Goal: Task Accomplishment & Management: Complete application form

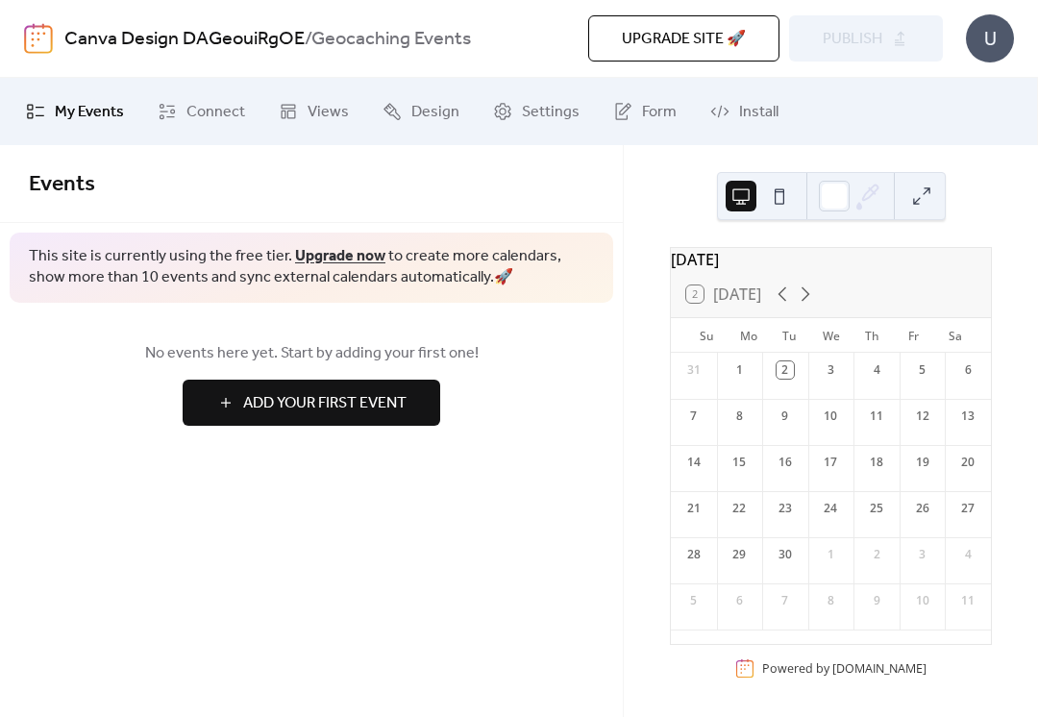
click at [832, 379] on div "3" at bounding box center [830, 369] width 17 height 17
click at [979, 45] on div "U" at bounding box center [990, 38] width 48 height 48
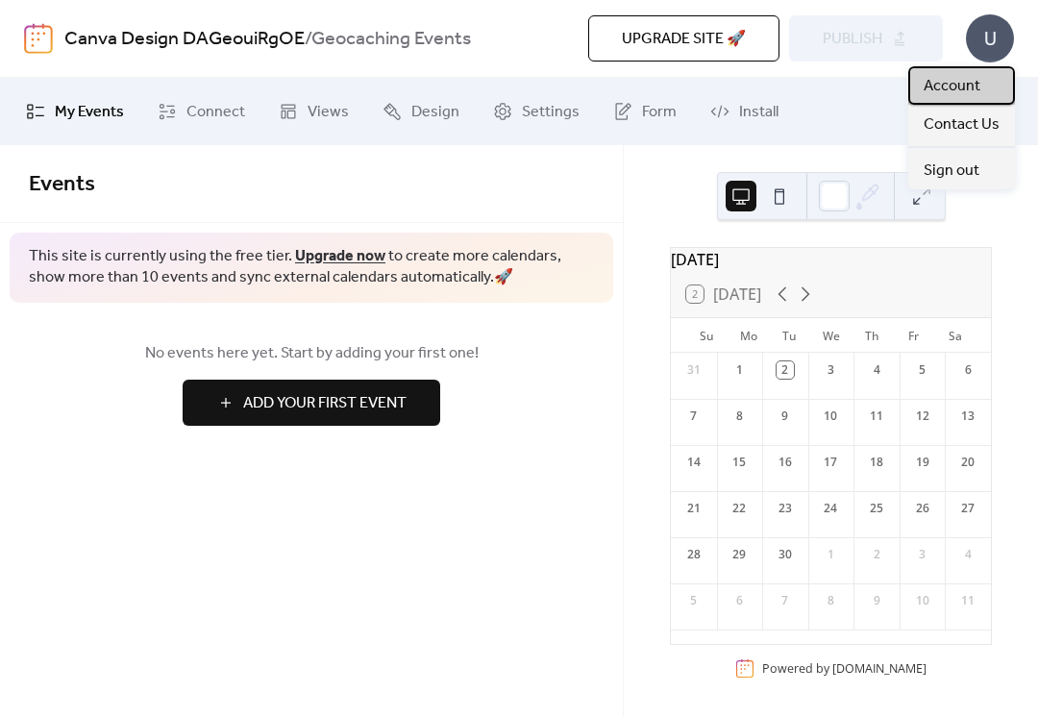
click at [975, 91] on span "Account" at bounding box center [952, 86] width 57 height 23
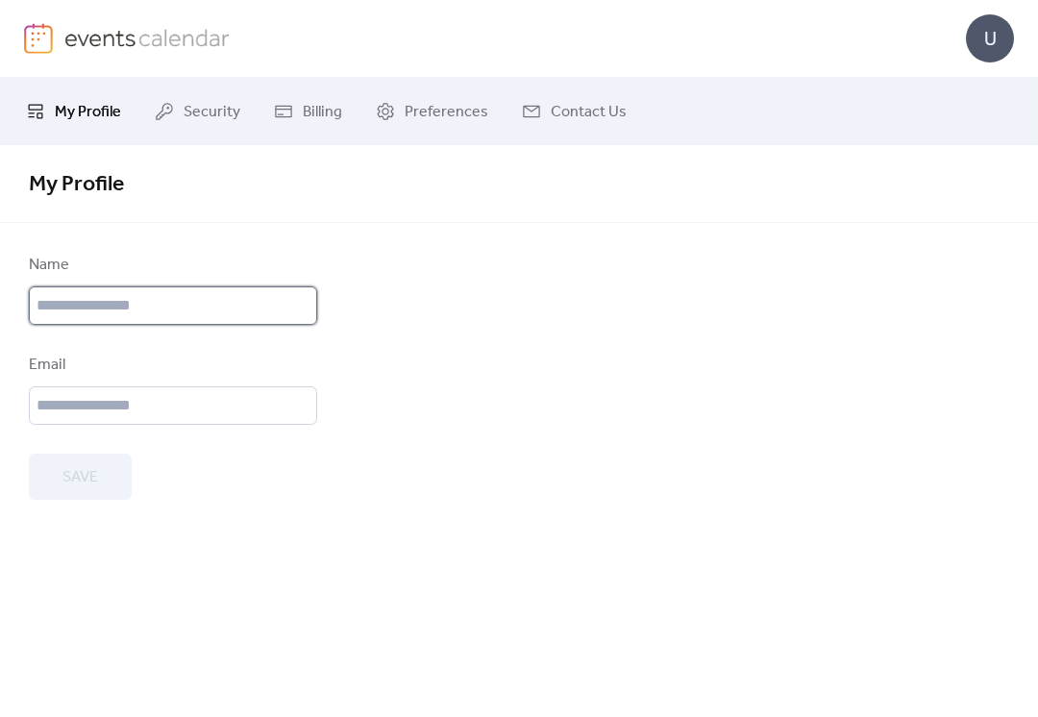
click at [286, 312] on input "text" at bounding box center [173, 305] width 288 height 38
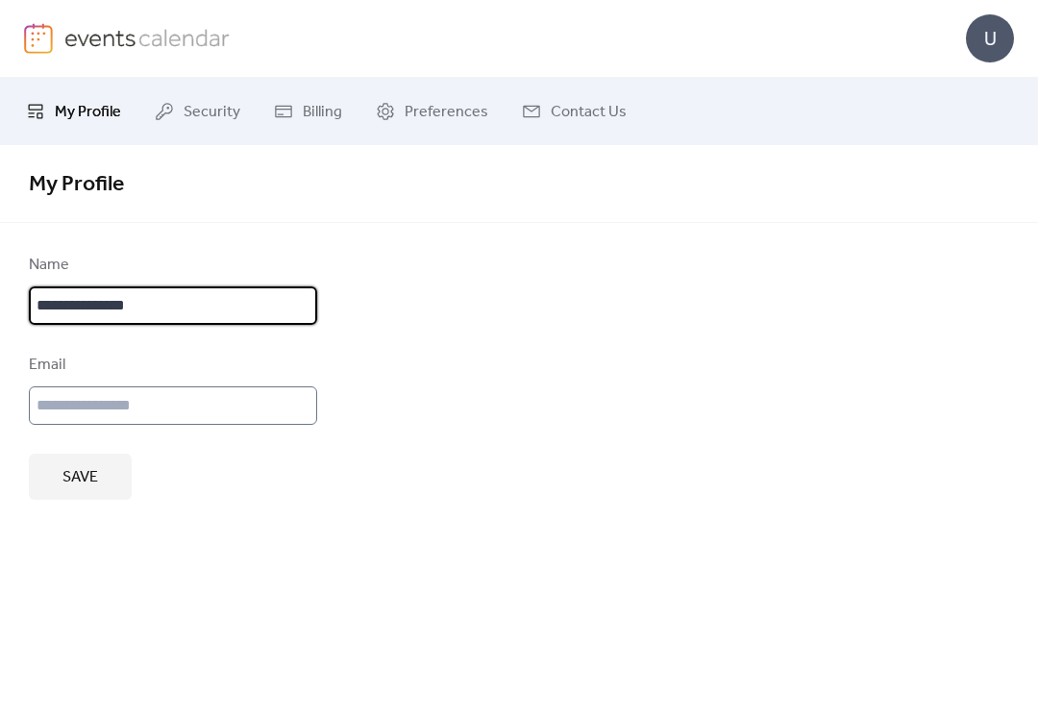
type input "**********"
click at [257, 405] on input "email" at bounding box center [173, 405] width 288 height 38
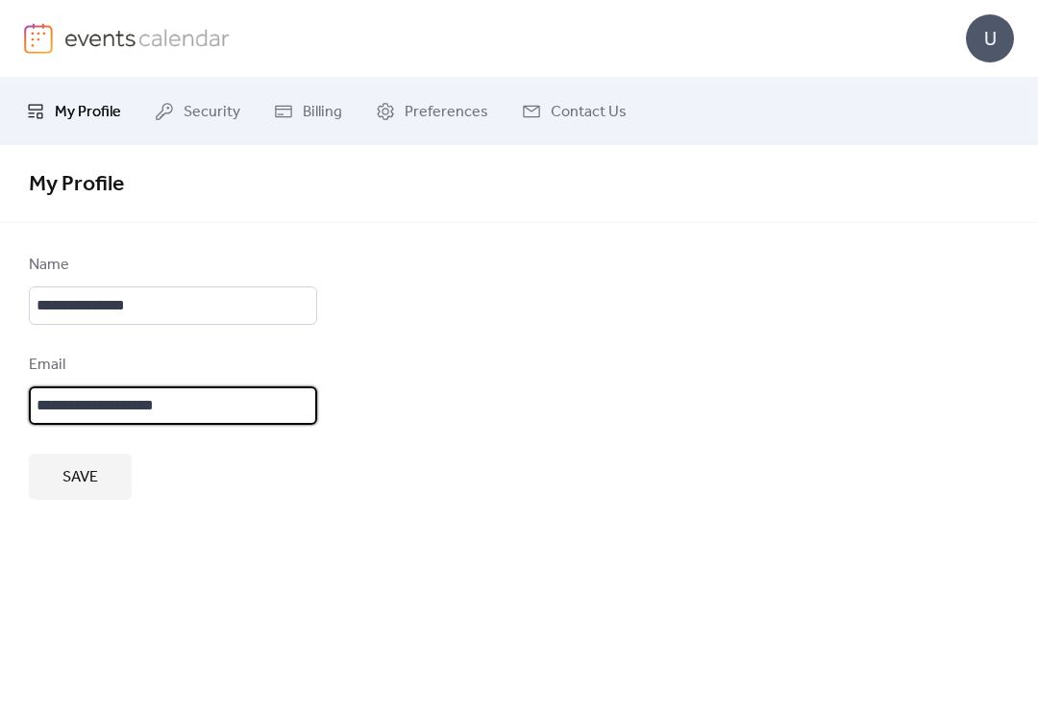
type input "**********"
click at [275, 533] on div "**********" at bounding box center [519, 431] width 1038 height 572
click at [101, 493] on button "Save" at bounding box center [80, 477] width 103 height 46
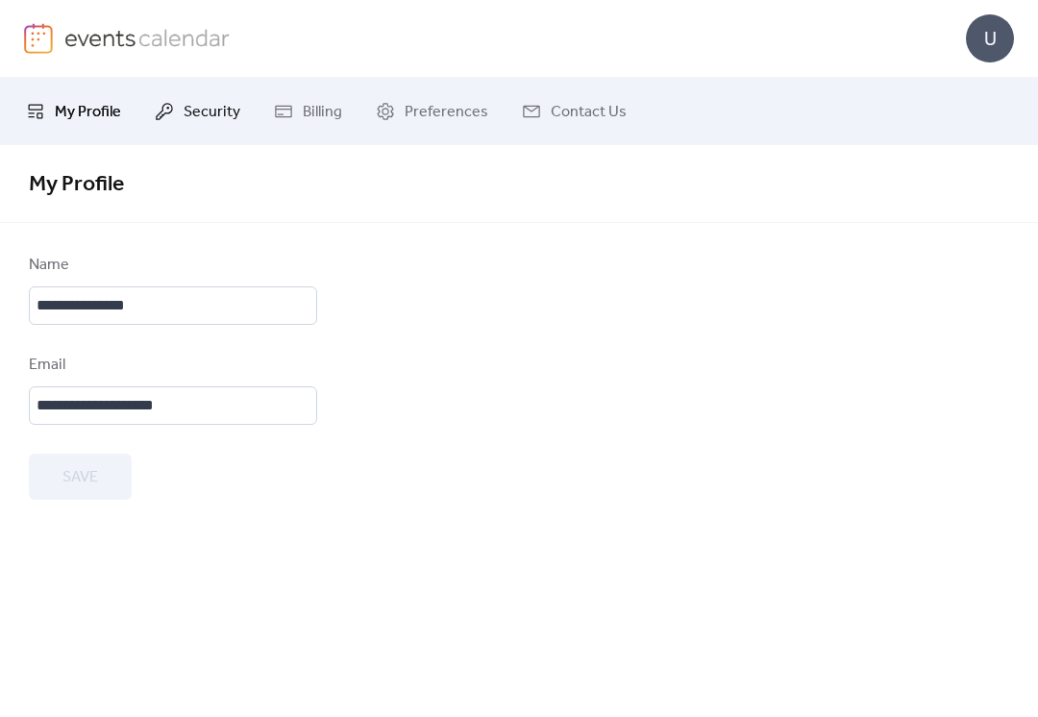
click at [228, 116] on span "Security" at bounding box center [212, 112] width 57 height 23
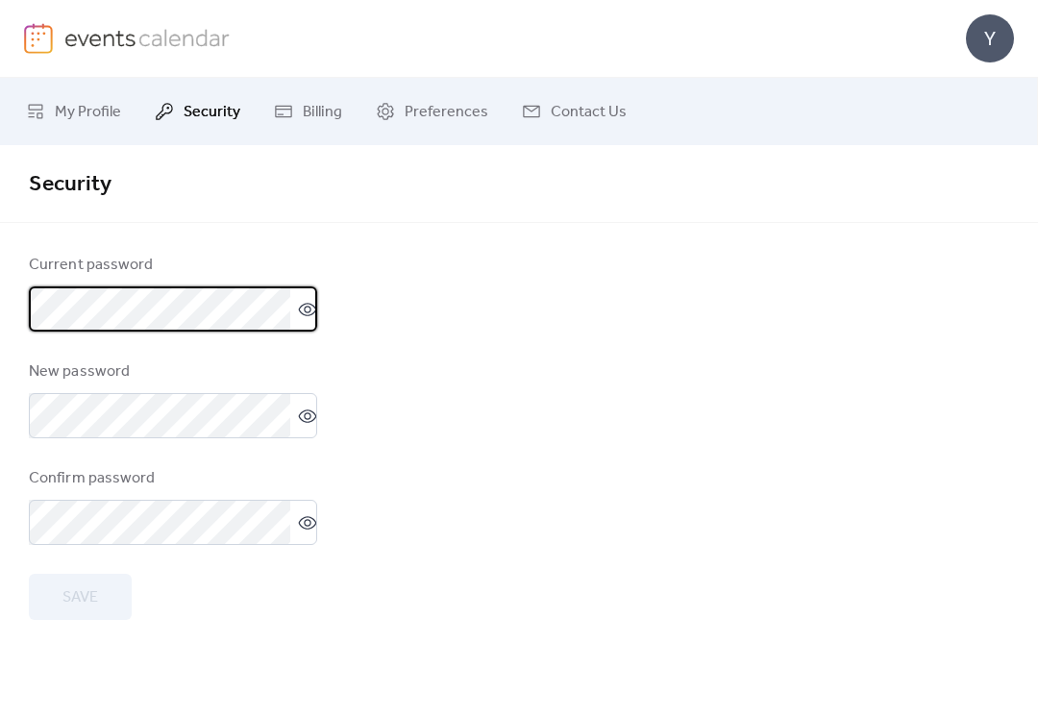
click at [915, 563] on form "Current password New password Confirm password Save" at bounding box center [519, 437] width 981 height 366
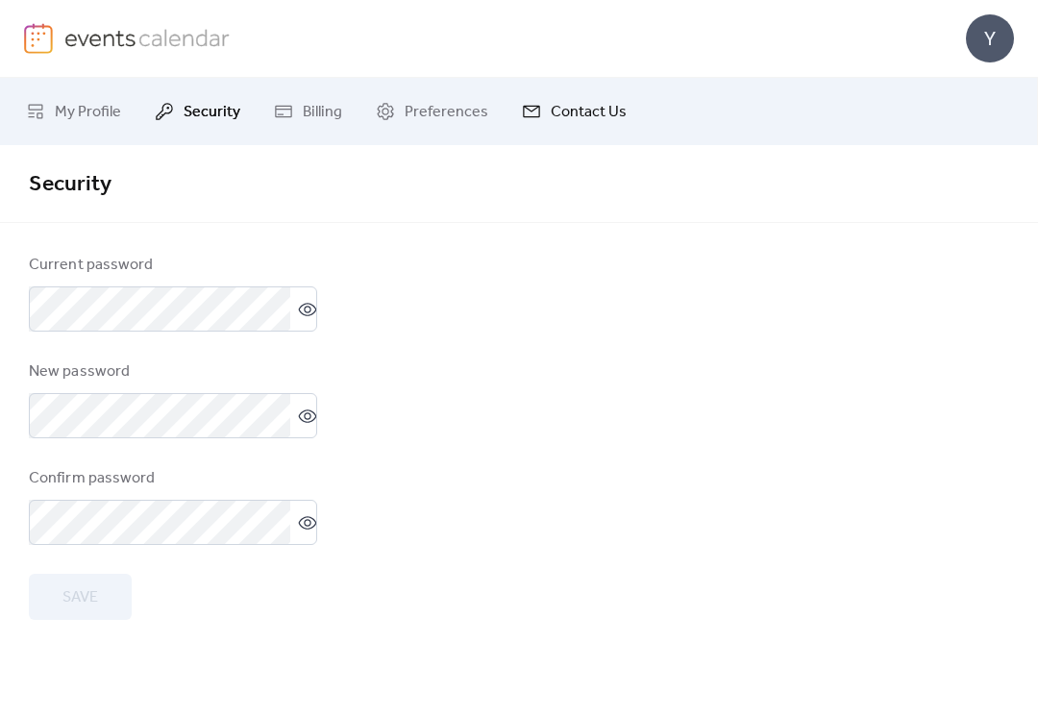
click at [608, 112] on span "Contact Us" at bounding box center [589, 112] width 76 height 23
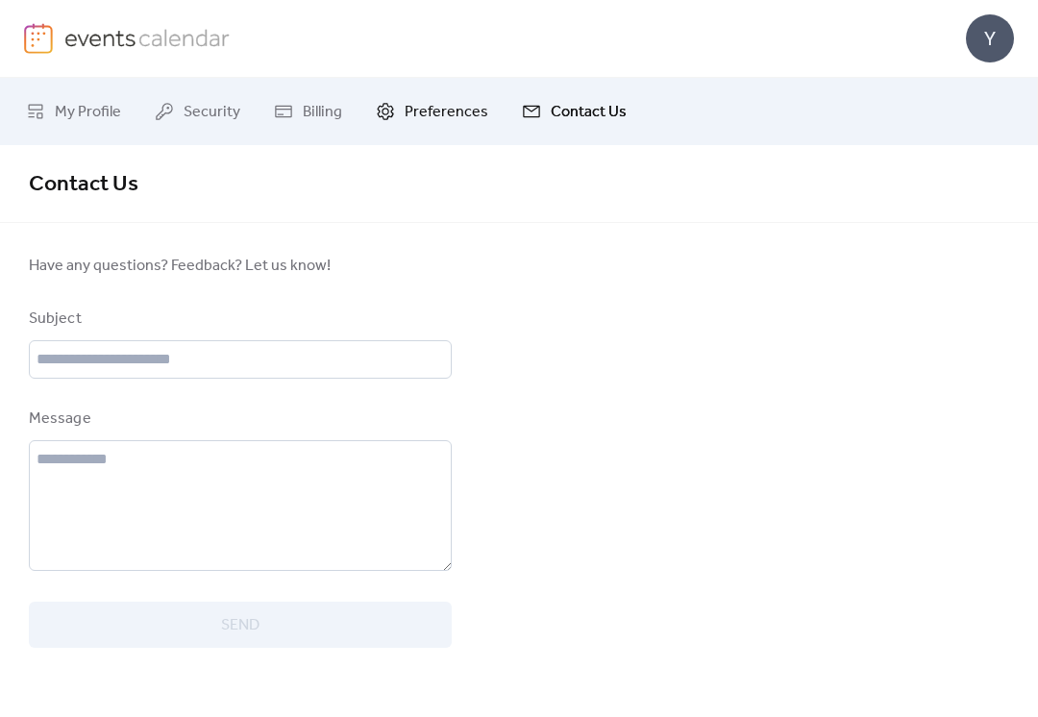
click at [424, 114] on span "Preferences" at bounding box center [447, 112] width 84 height 23
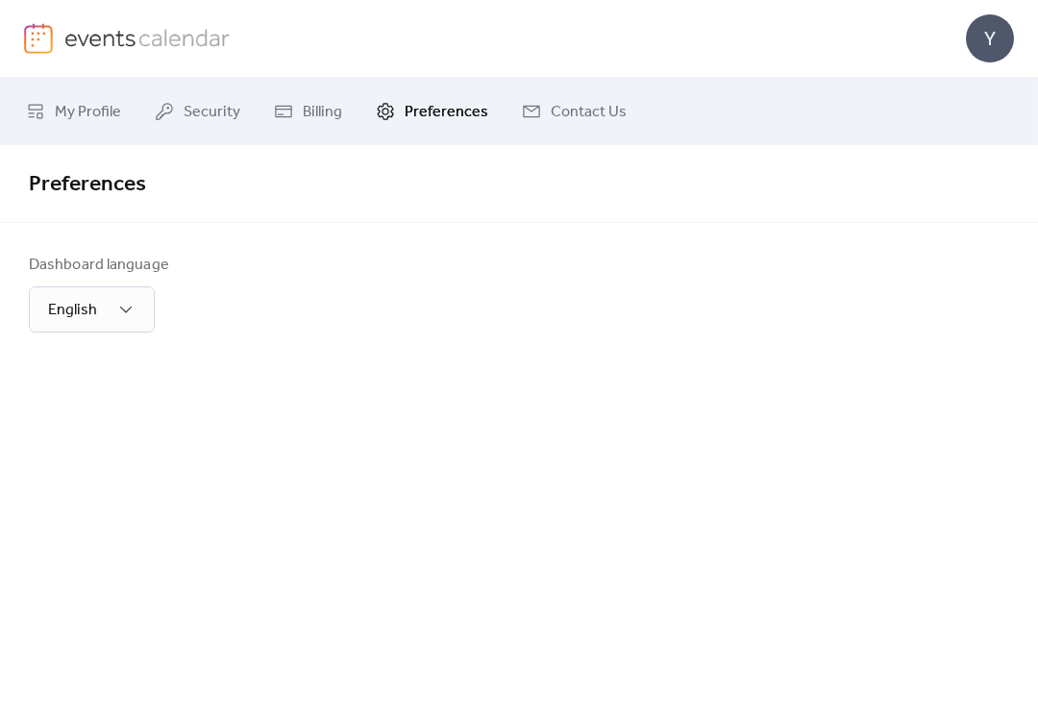
click at [47, 32] on img at bounding box center [38, 38] width 29 height 31
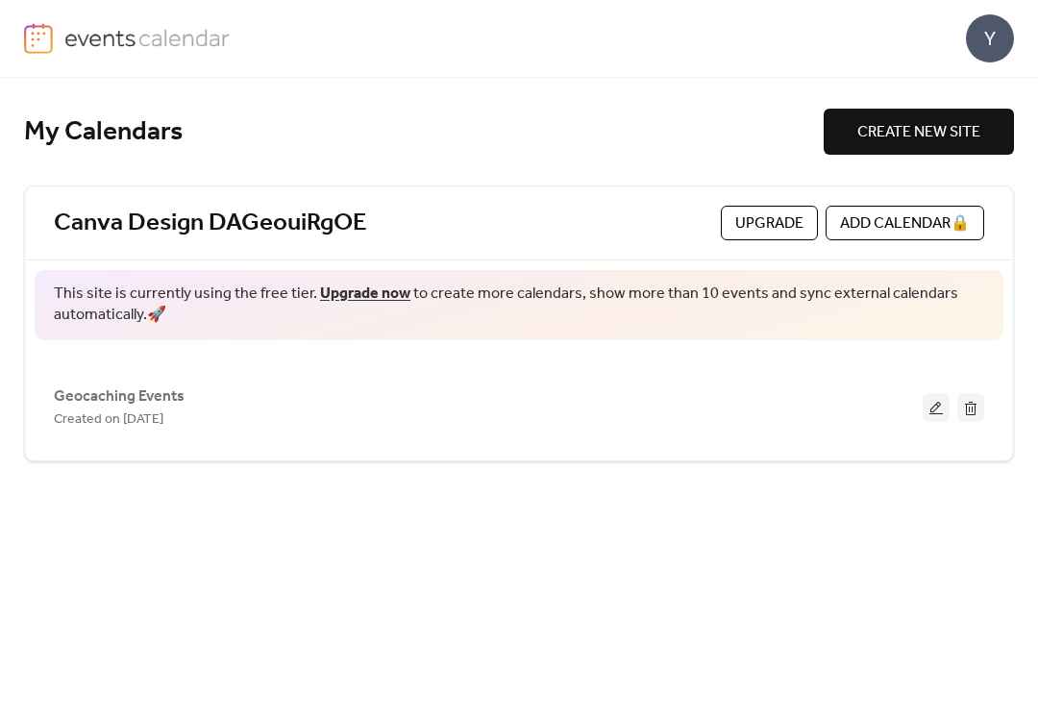
click at [1001, 34] on div "Y" at bounding box center [990, 38] width 48 height 48
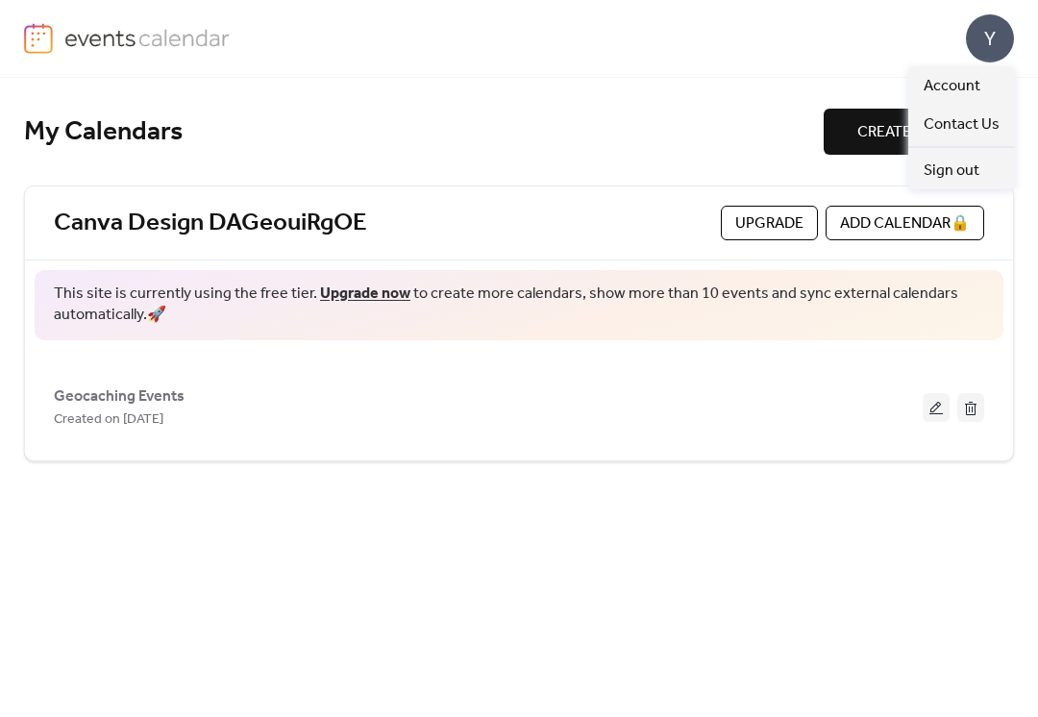
click at [764, 139] on div "My Calendars" at bounding box center [424, 132] width 800 height 34
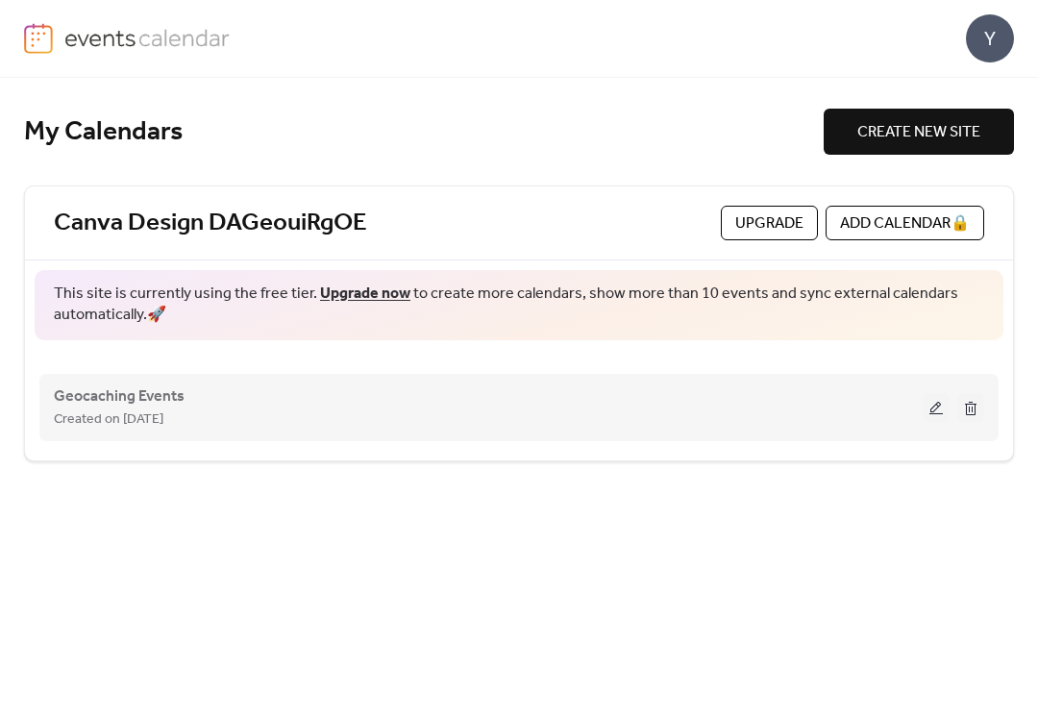
click at [933, 410] on button at bounding box center [936, 407] width 27 height 29
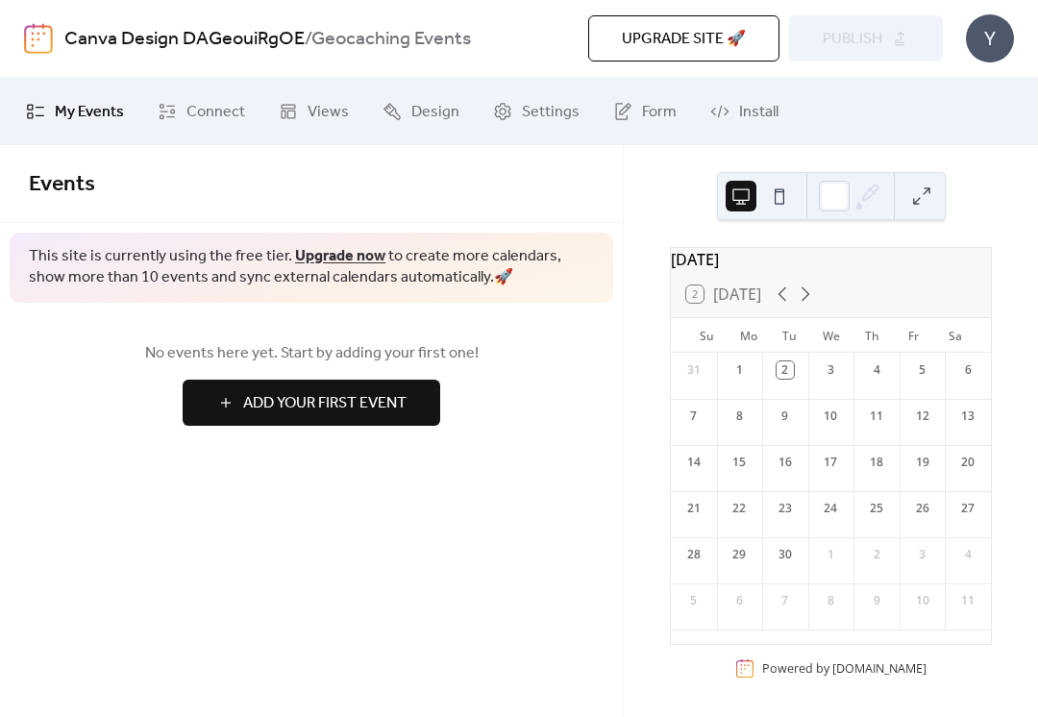
click at [837, 379] on div "3" at bounding box center [830, 369] width 17 height 17
click at [830, 377] on div "3" at bounding box center [830, 369] width 17 height 17
click at [782, 200] on button at bounding box center [779, 196] width 31 height 31
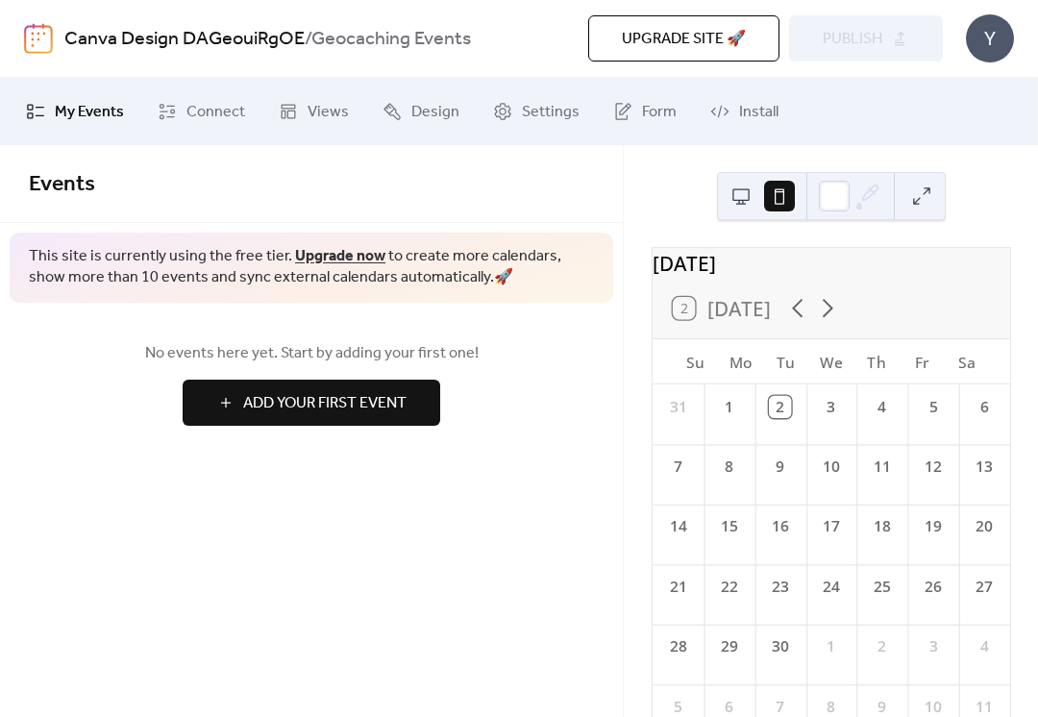
click at [827, 418] on div "3" at bounding box center [831, 407] width 22 height 22
click at [827, 318] on icon at bounding box center [827, 308] width 11 height 19
click at [798, 318] on icon at bounding box center [797, 308] width 11 height 19
click at [742, 205] on button at bounding box center [741, 196] width 31 height 31
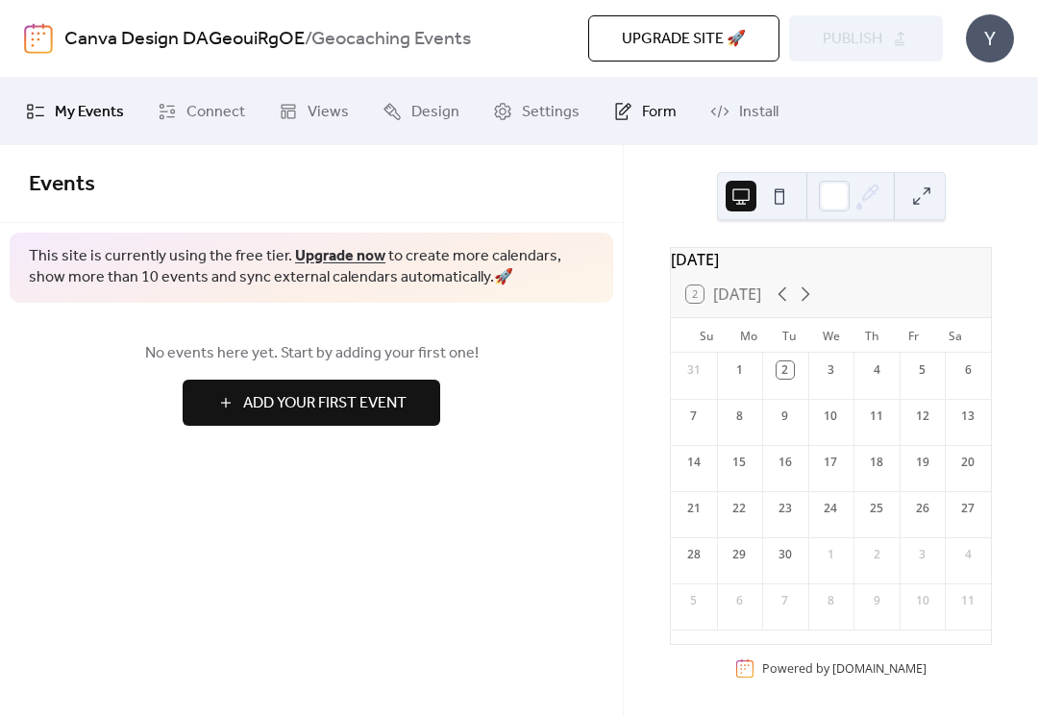
click at [628, 115] on link "Form" at bounding box center [645, 112] width 92 height 52
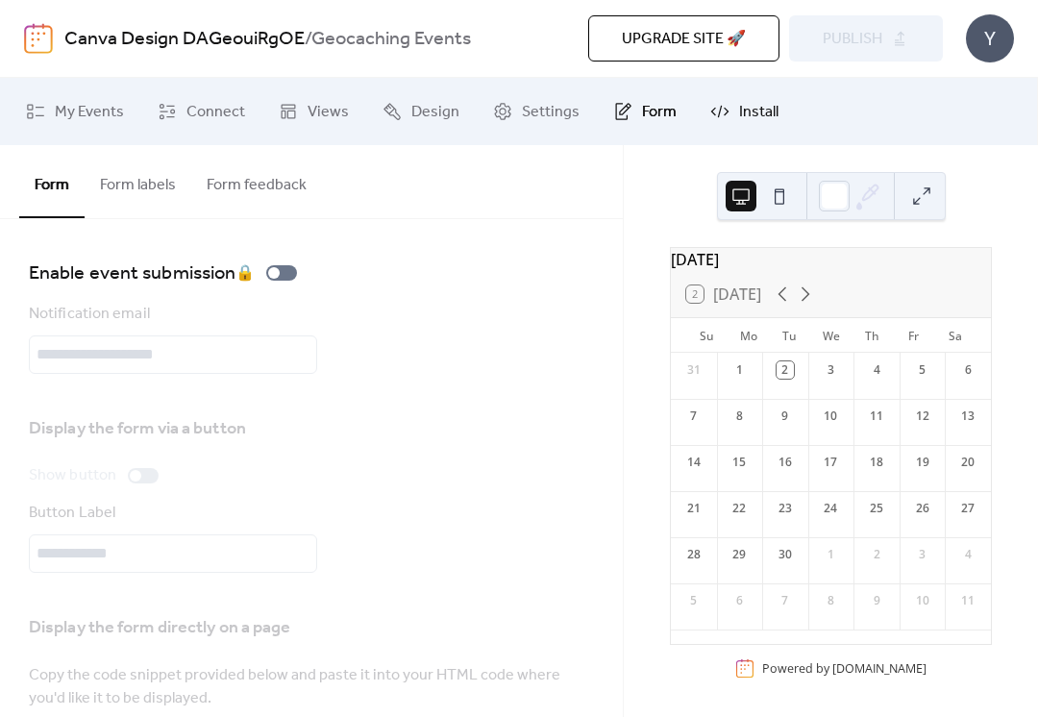
click at [724, 116] on link "Install" at bounding box center [744, 112] width 97 height 52
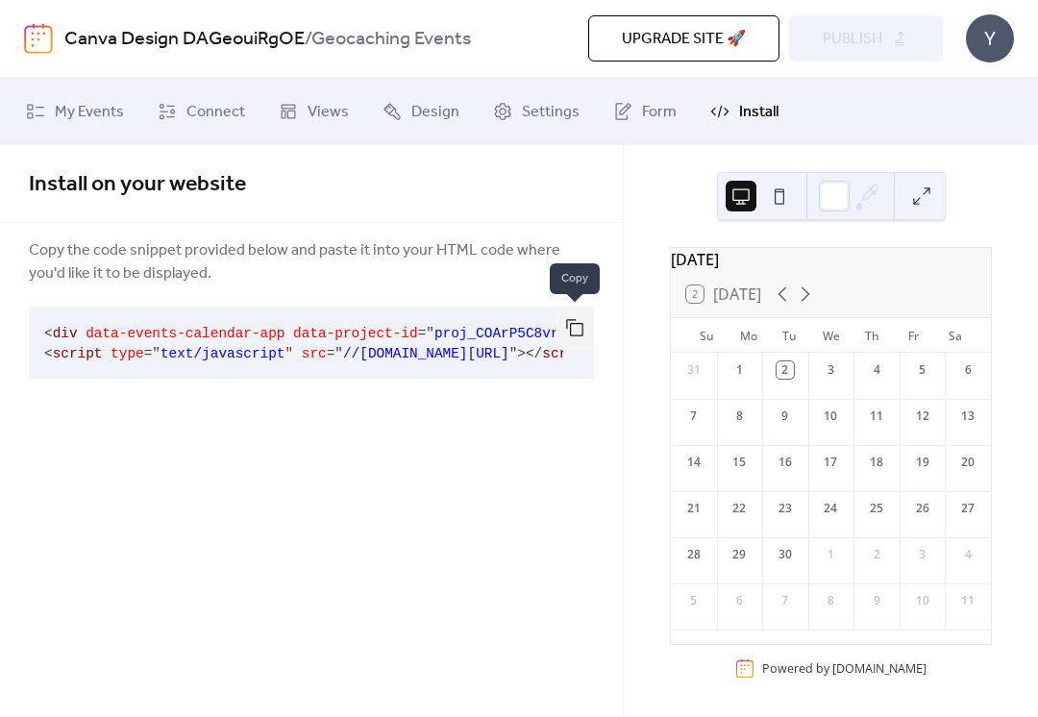
click at [577, 332] on button "button" at bounding box center [575, 328] width 38 height 42
click at [563, 434] on div "Install on your website Copy the code snippet provided below and paste it into …" at bounding box center [311, 431] width 623 height 572
click at [627, 122] on link "Form" at bounding box center [645, 112] width 92 height 52
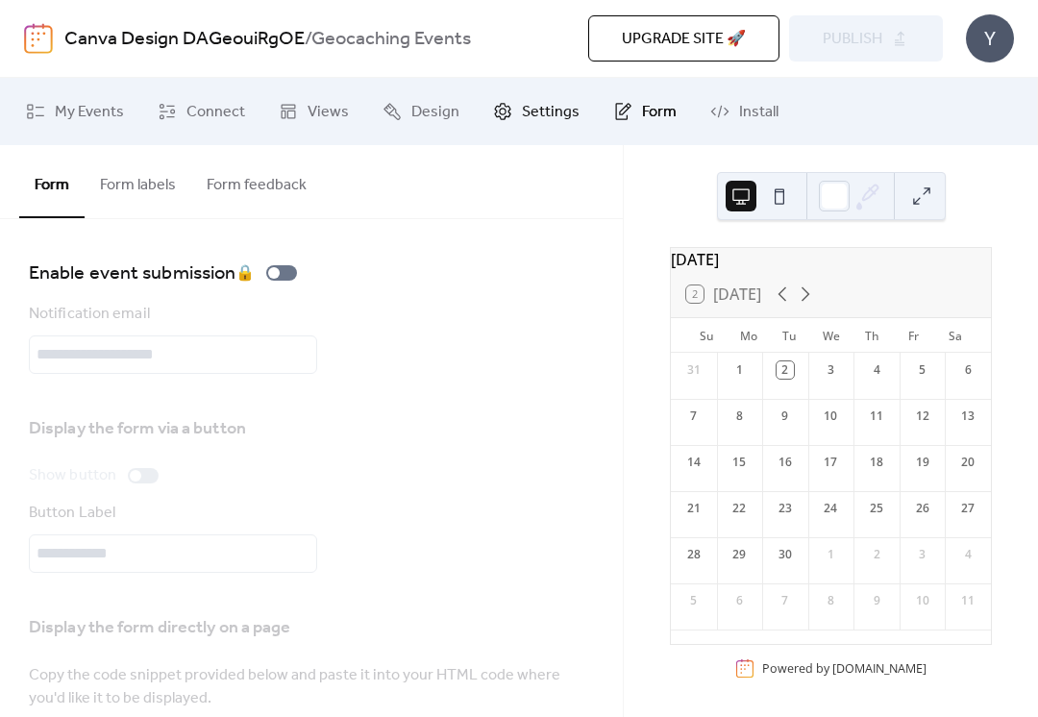
click at [564, 112] on span "Settings" at bounding box center [551, 112] width 58 height 23
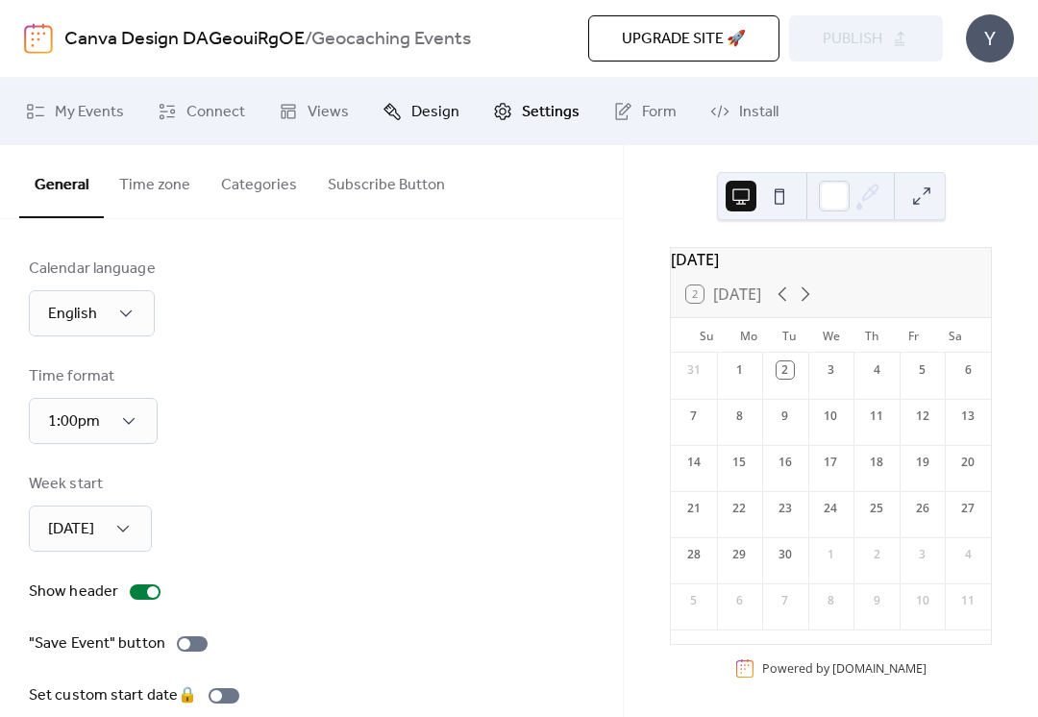
click at [397, 115] on icon at bounding box center [392, 111] width 19 height 19
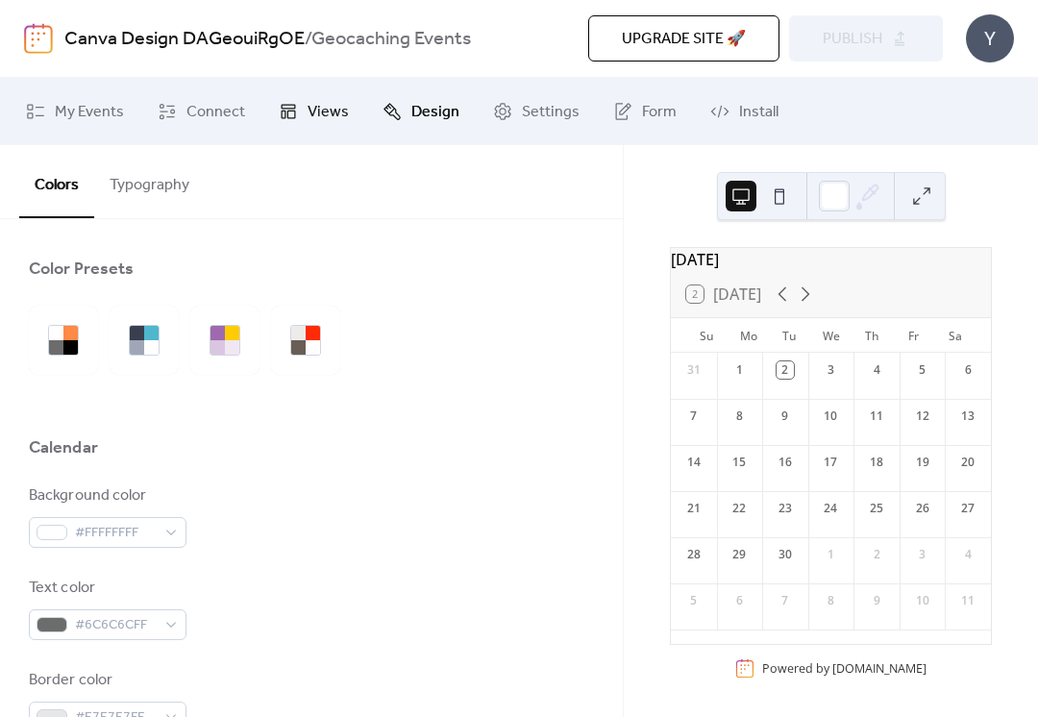
click at [319, 114] on span "Views" at bounding box center [328, 112] width 41 height 23
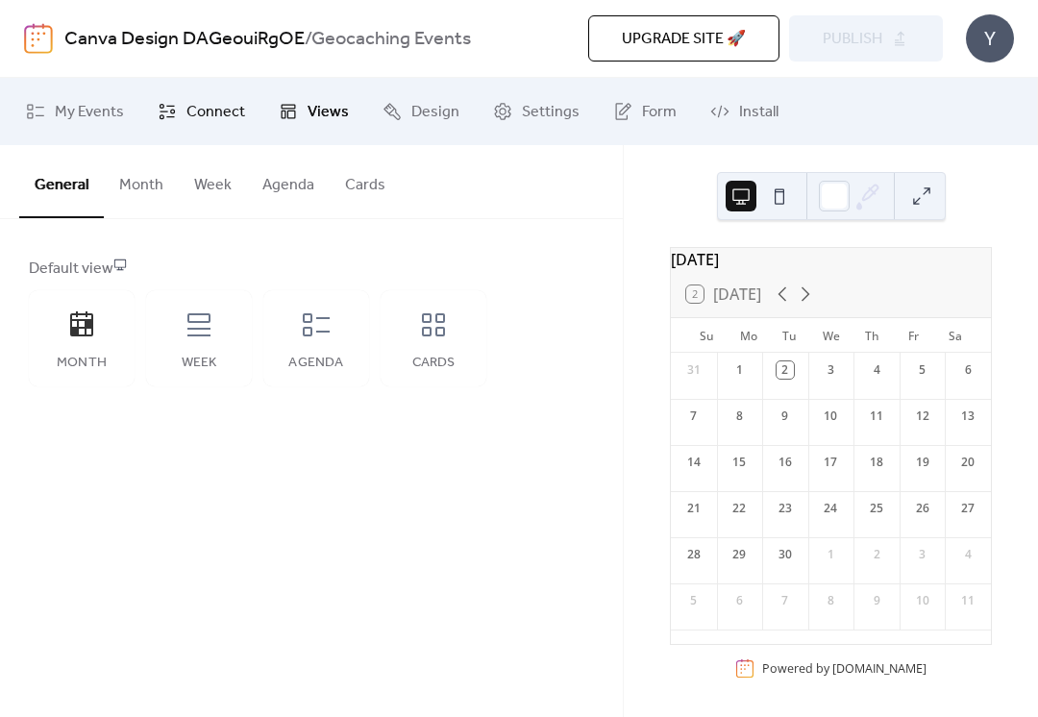
click at [220, 113] on span "Connect" at bounding box center [215, 112] width 59 height 23
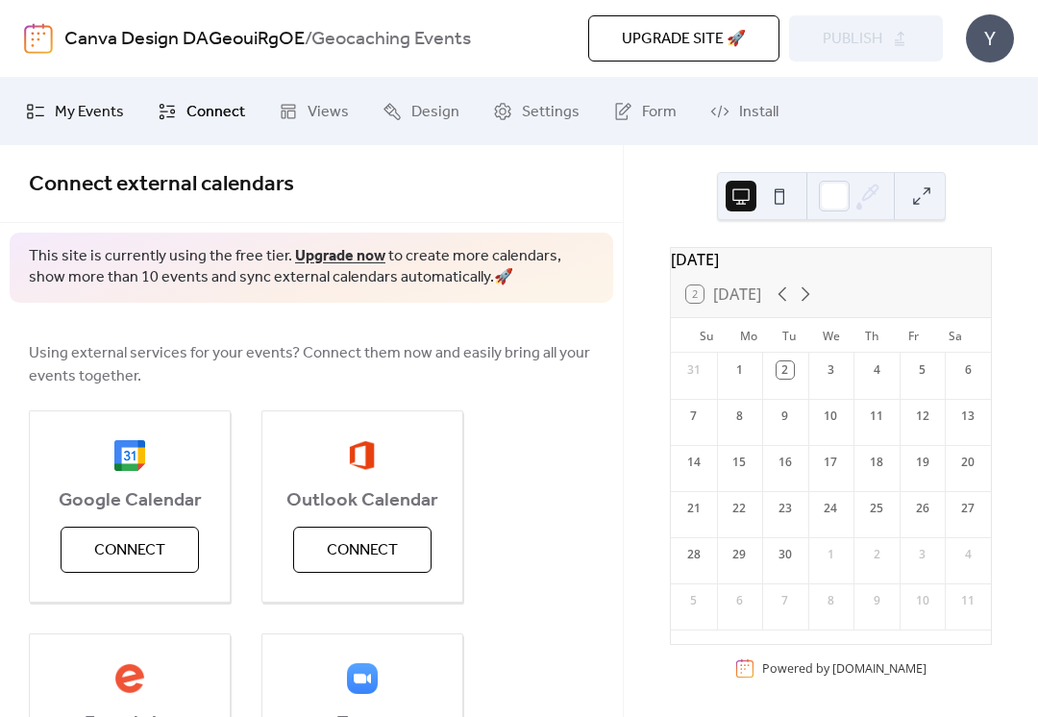
click at [82, 112] on span "My Events" at bounding box center [89, 112] width 69 height 23
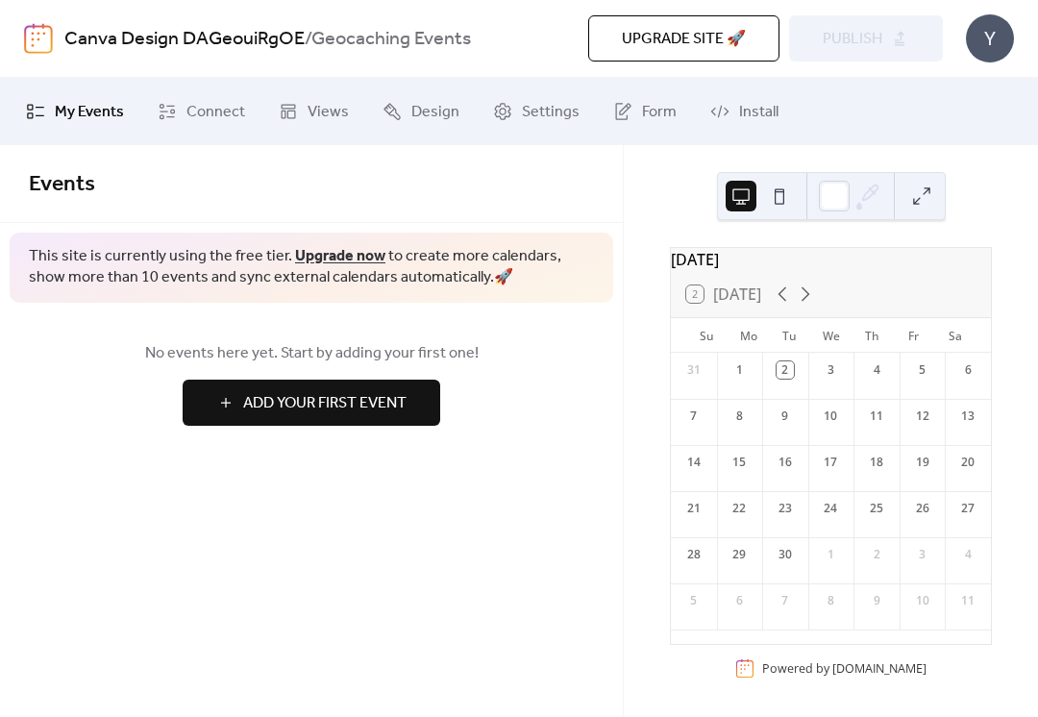
click at [365, 399] on span "Add Your First Event" at bounding box center [324, 403] width 163 height 23
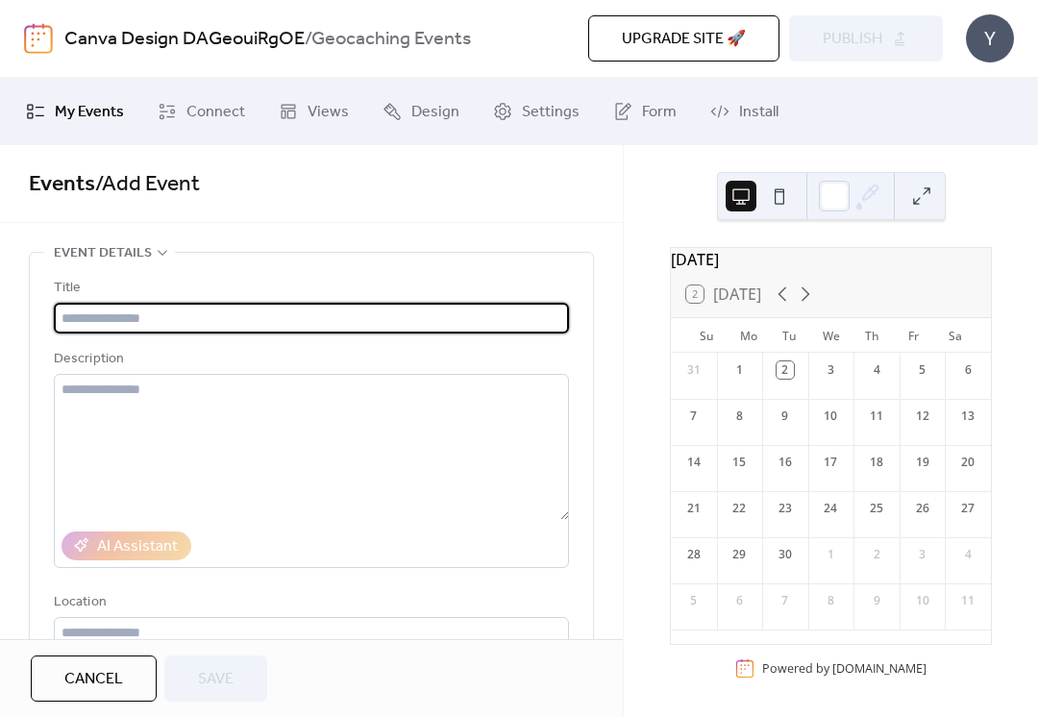
click at [441, 298] on div "Title" at bounding box center [309, 288] width 511 height 23
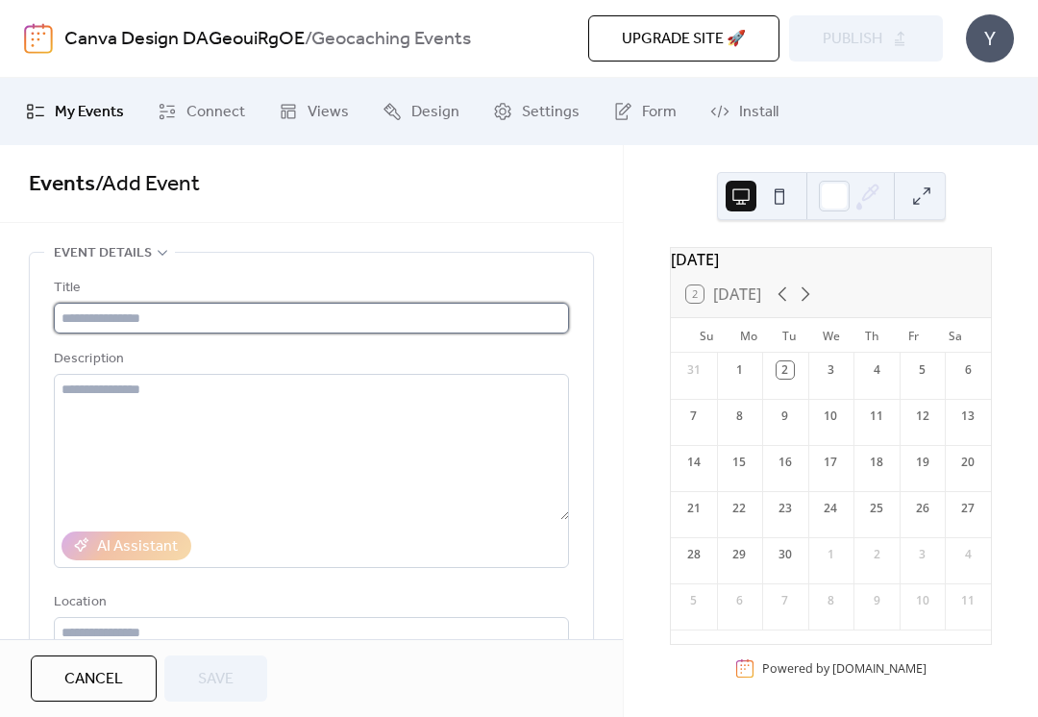
click at [473, 327] on input "text" at bounding box center [311, 318] width 515 height 31
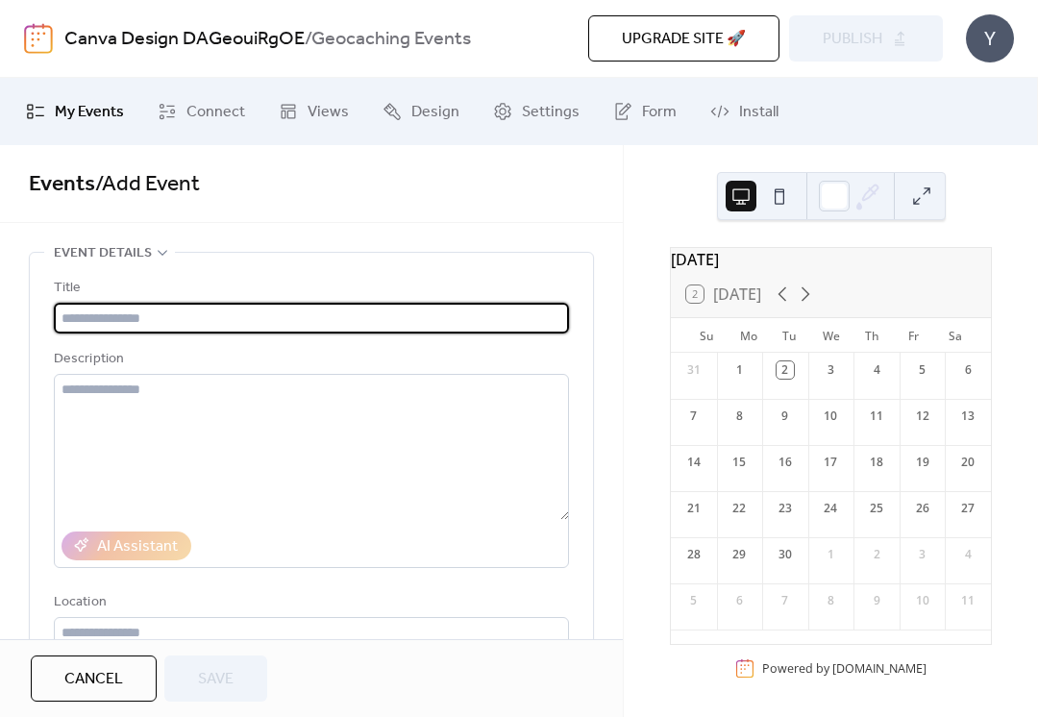
paste input "**********"
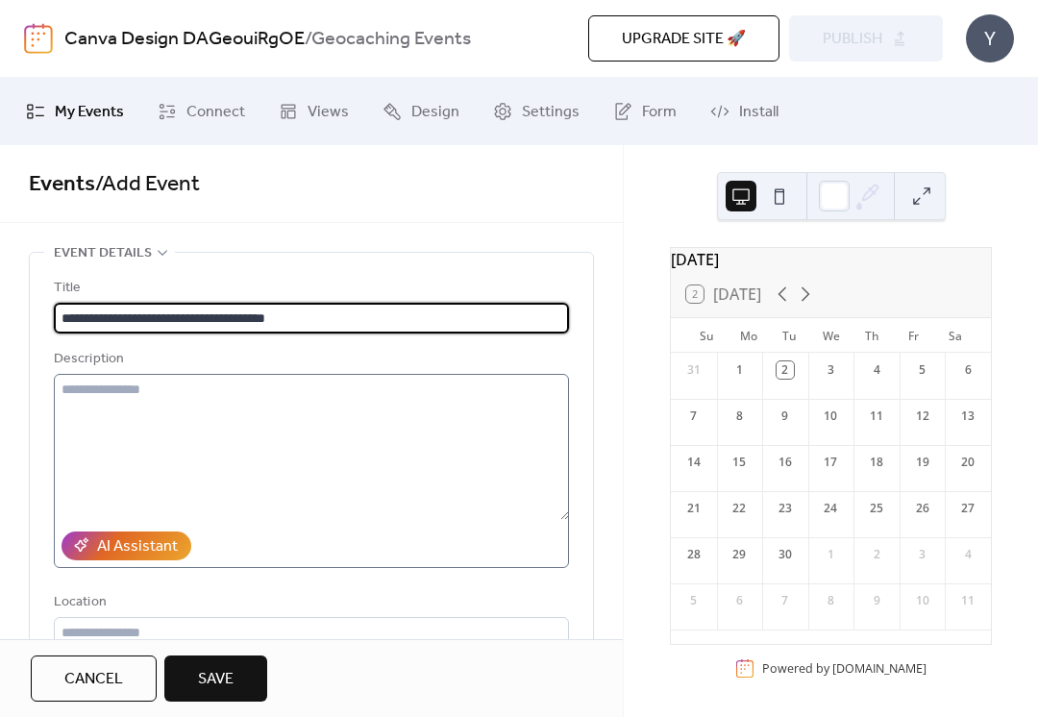
type input "**********"
click at [483, 447] on textarea at bounding box center [311, 447] width 515 height 146
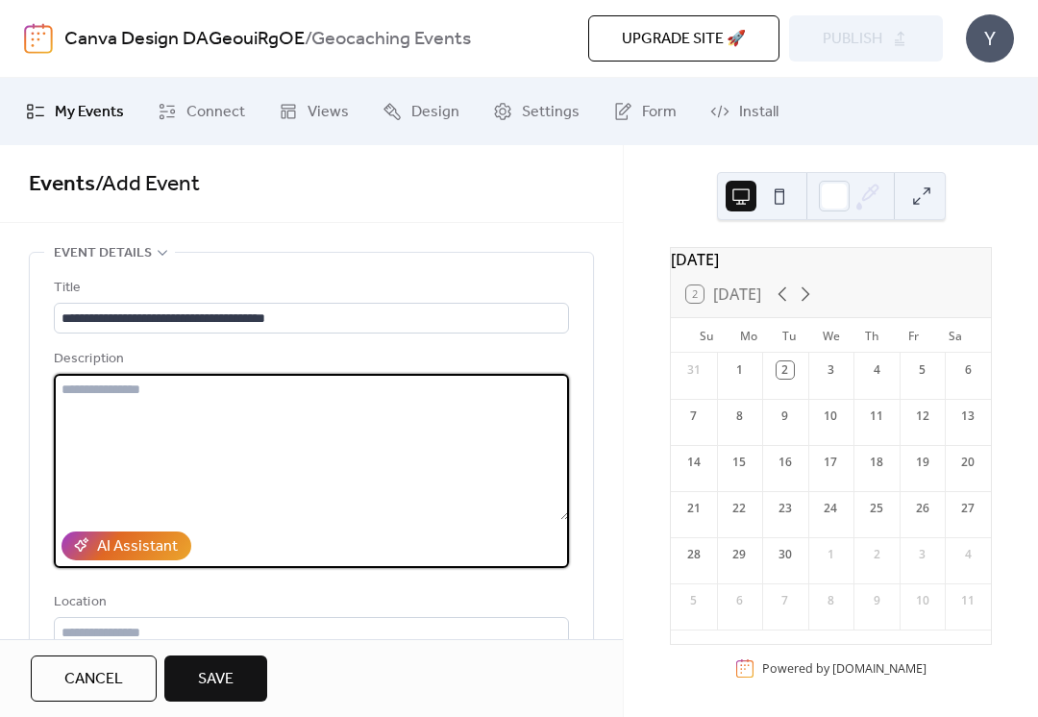
click at [336, 406] on textarea at bounding box center [311, 447] width 515 height 146
paste textarea "**********"
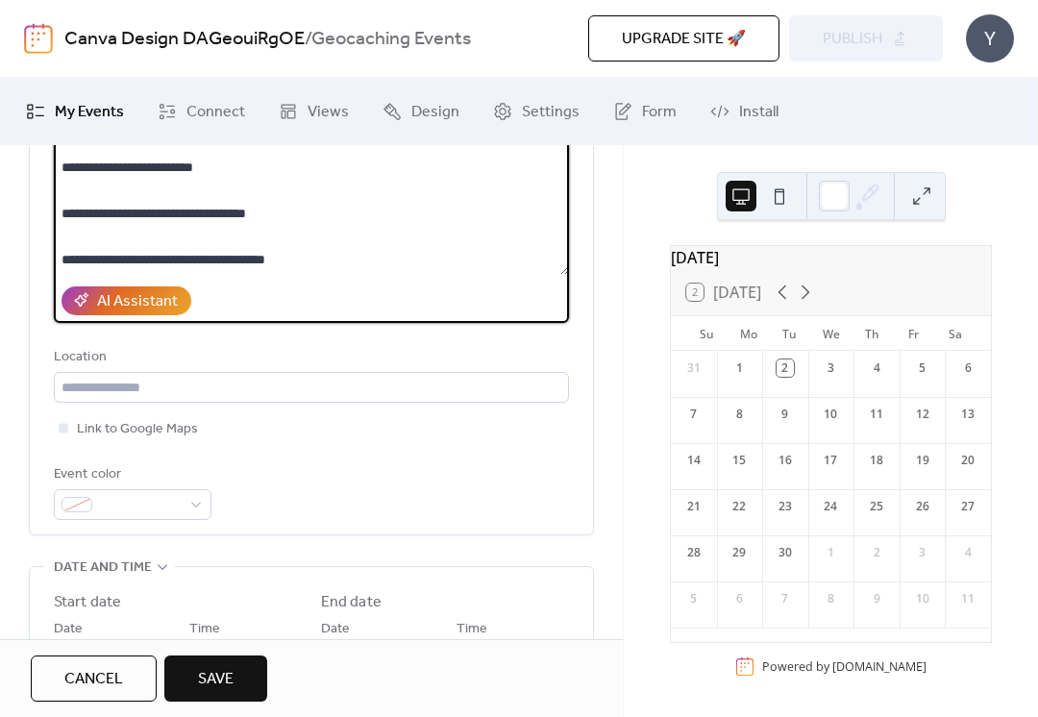
scroll to position [252, 0]
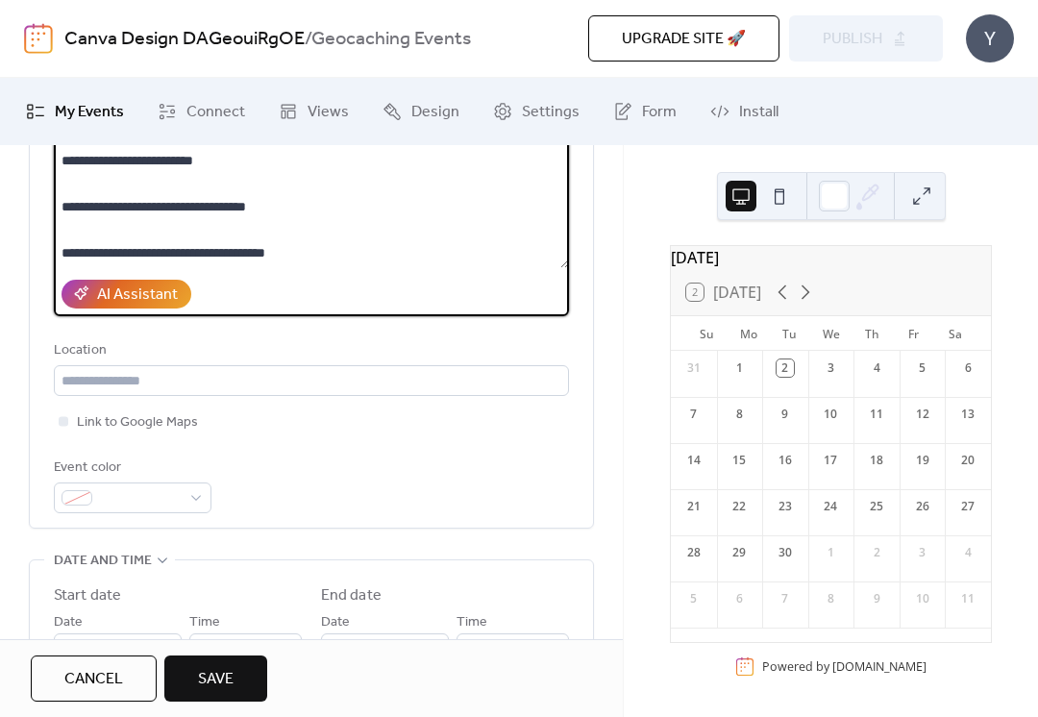
type textarea "**********"
click at [584, 485] on div "**********" at bounding box center [311, 264] width 563 height 527
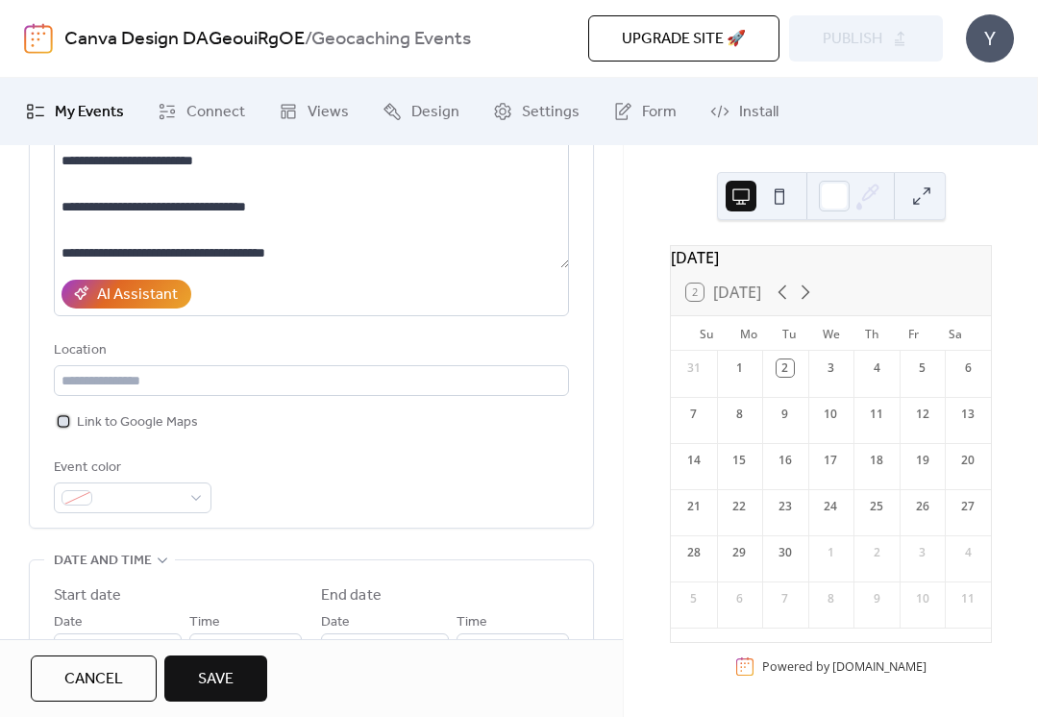
click at [120, 429] on span "Link to Google Maps" at bounding box center [137, 422] width 121 height 23
click at [200, 510] on div at bounding box center [133, 498] width 158 height 31
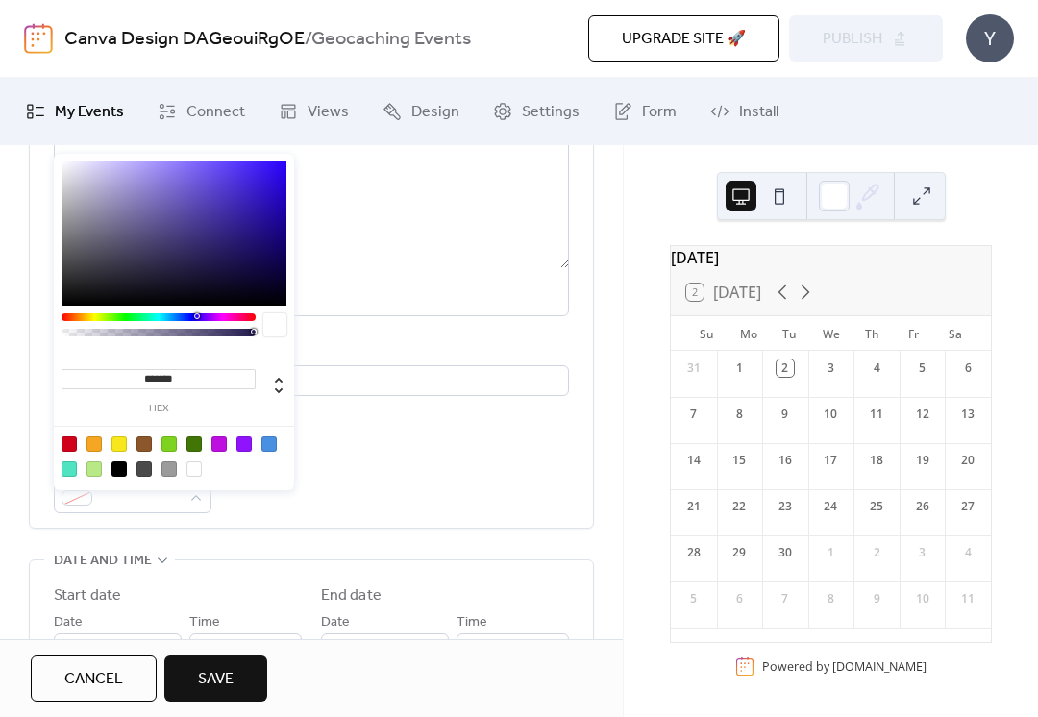
click at [272, 443] on div at bounding box center [268, 443] width 15 height 15
type input "*******"
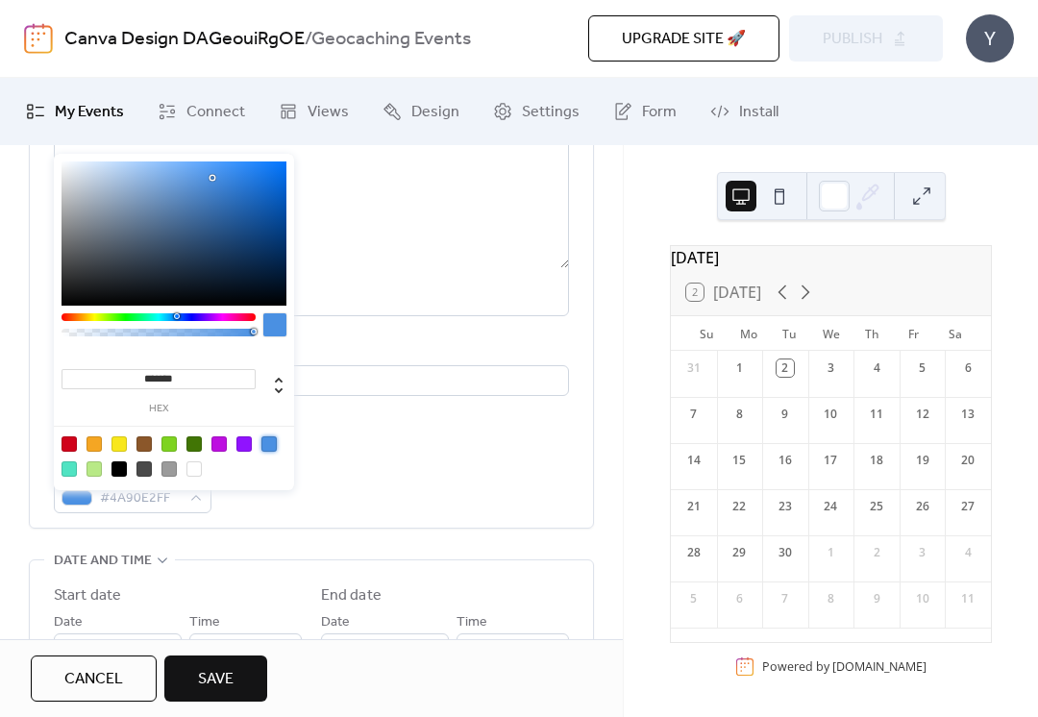
click at [614, 483] on div "**********" at bounding box center [311, 619] width 623 height 1239
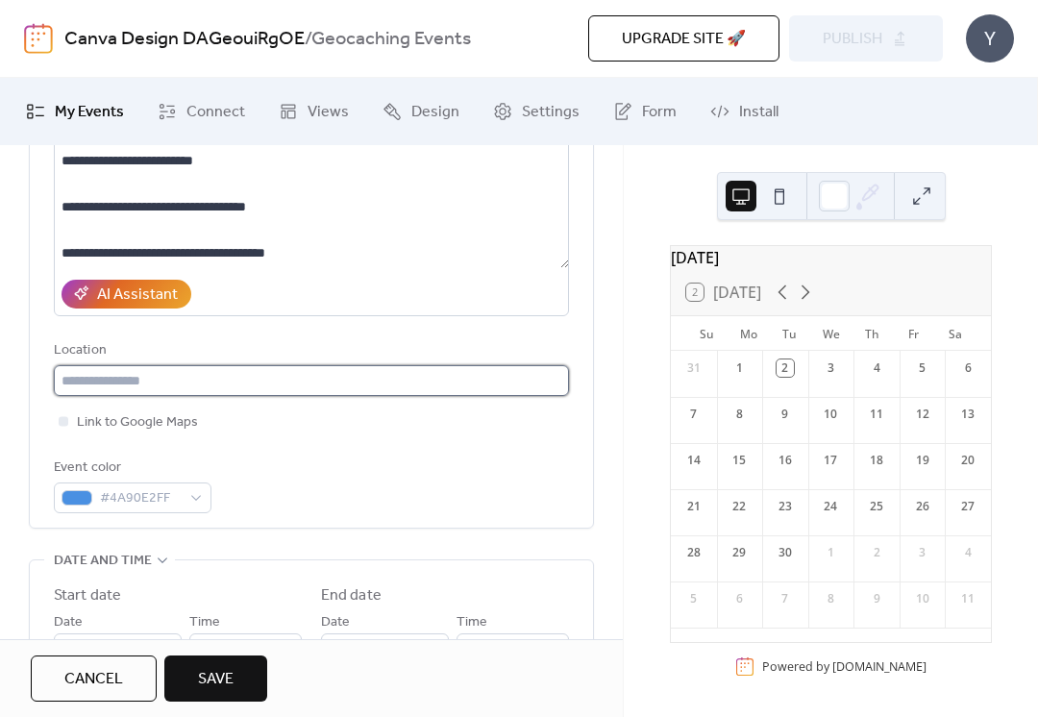
click at [336, 376] on input "text" at bounding box center [311, 380] width 515 height 31
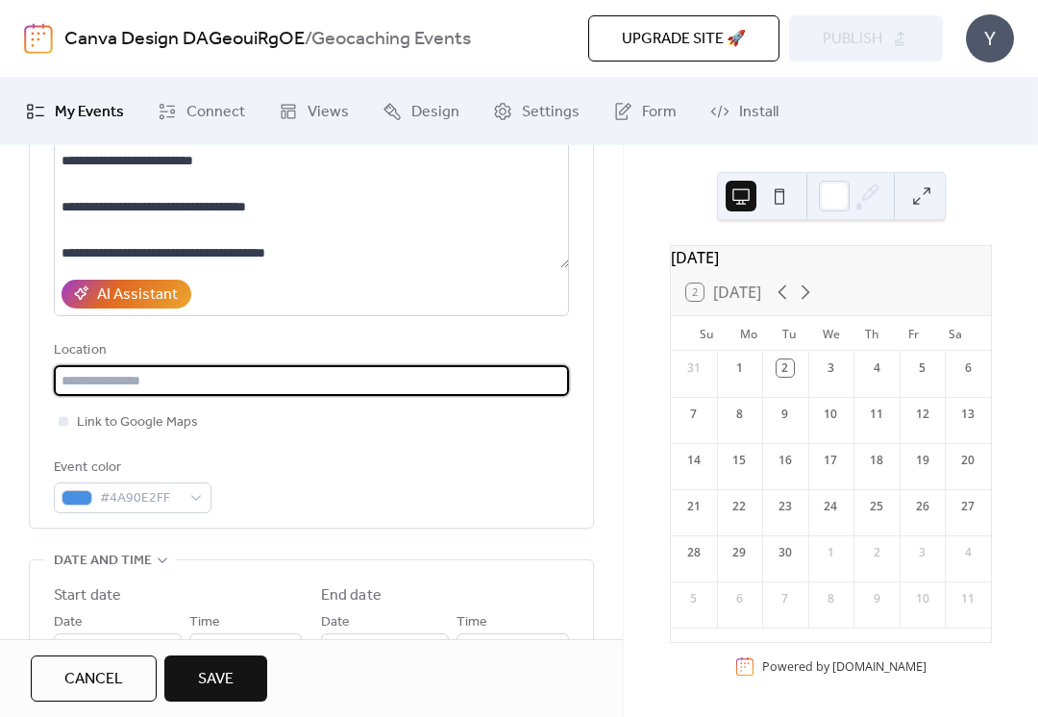
paste input "**********"
type input "**********"
click at [618, 481] on div "**********" at bounding box center [311, 619] width 623 height 1239
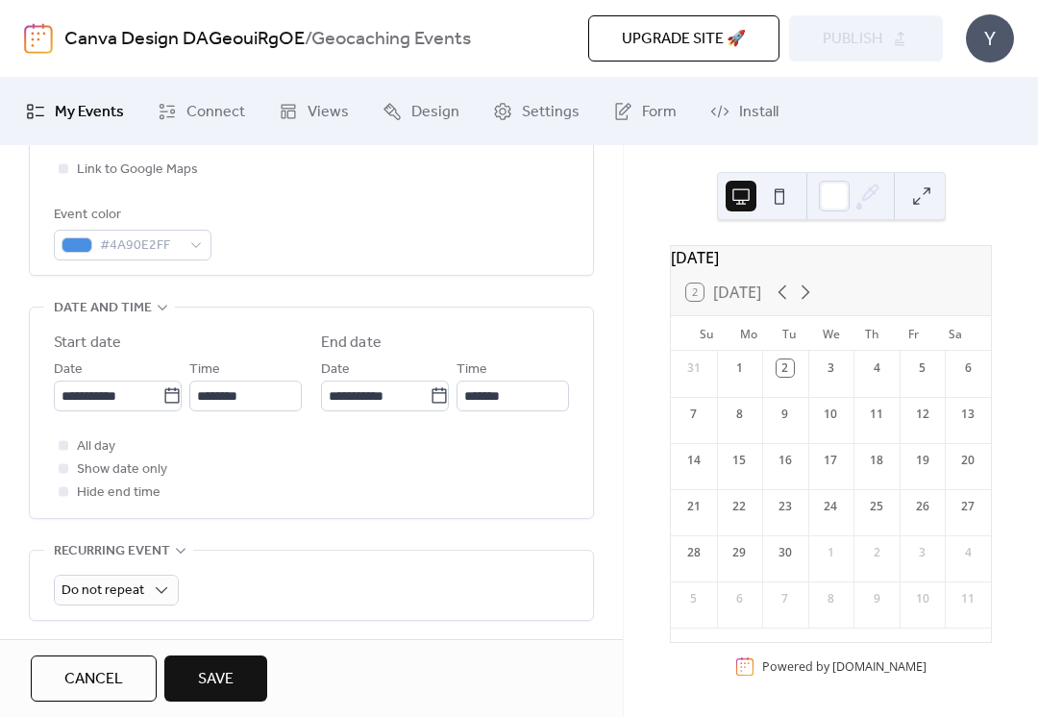
scroll to position [517, 0]
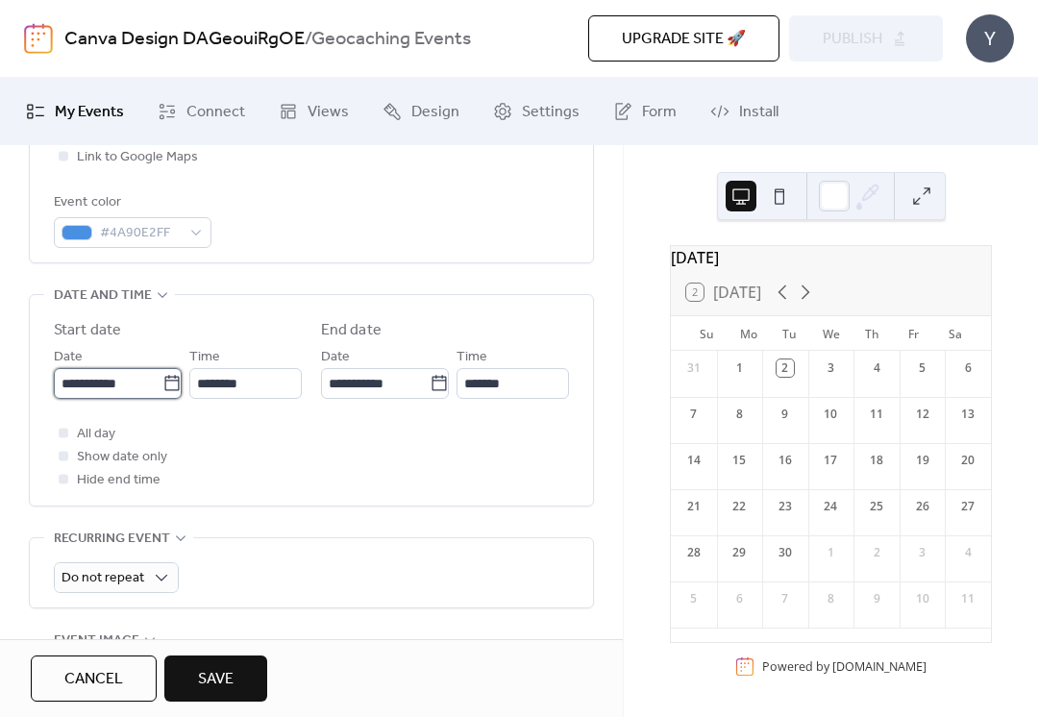
click at [129, 396] on input "**********" at bounding box center [108, 383] width 109 height 31
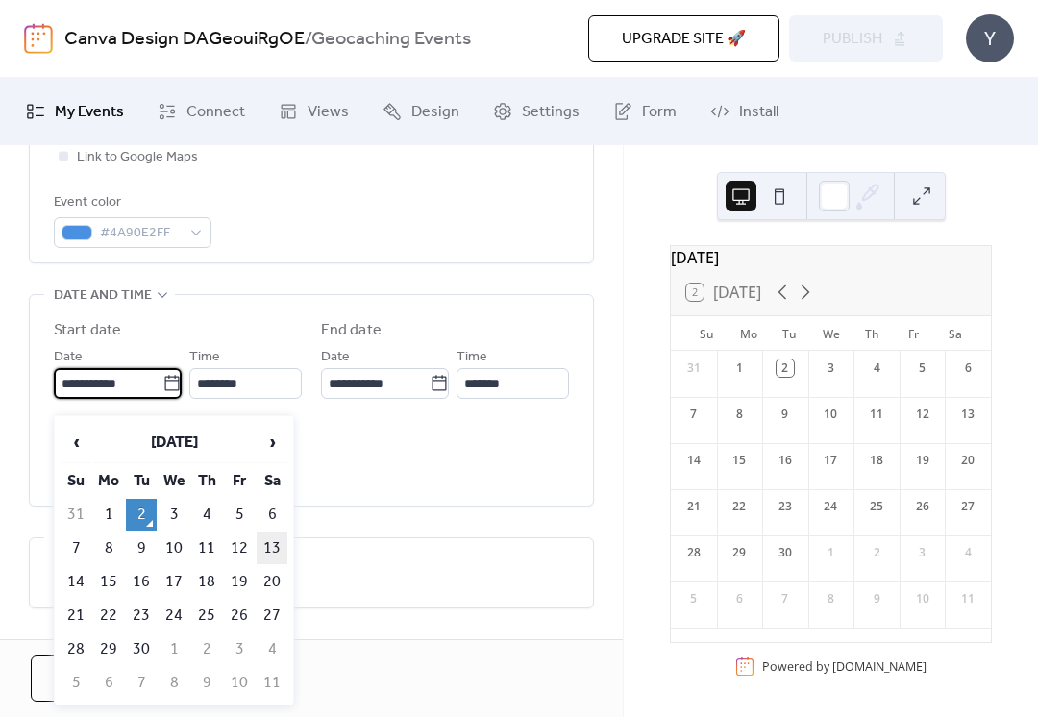
click at [270, 557] on td "13" at bounding box center [272, 549] width 31 height 32
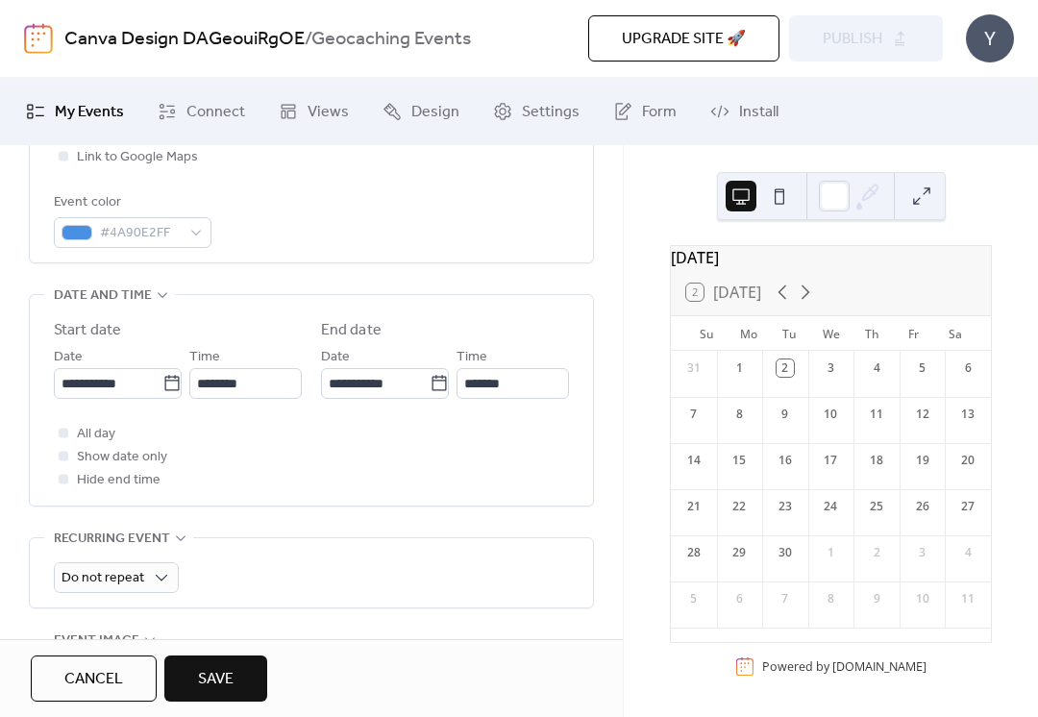
type input "**********"
click at [282, 394] on input "********" at bounding box center [245, 383] width 112 height 31
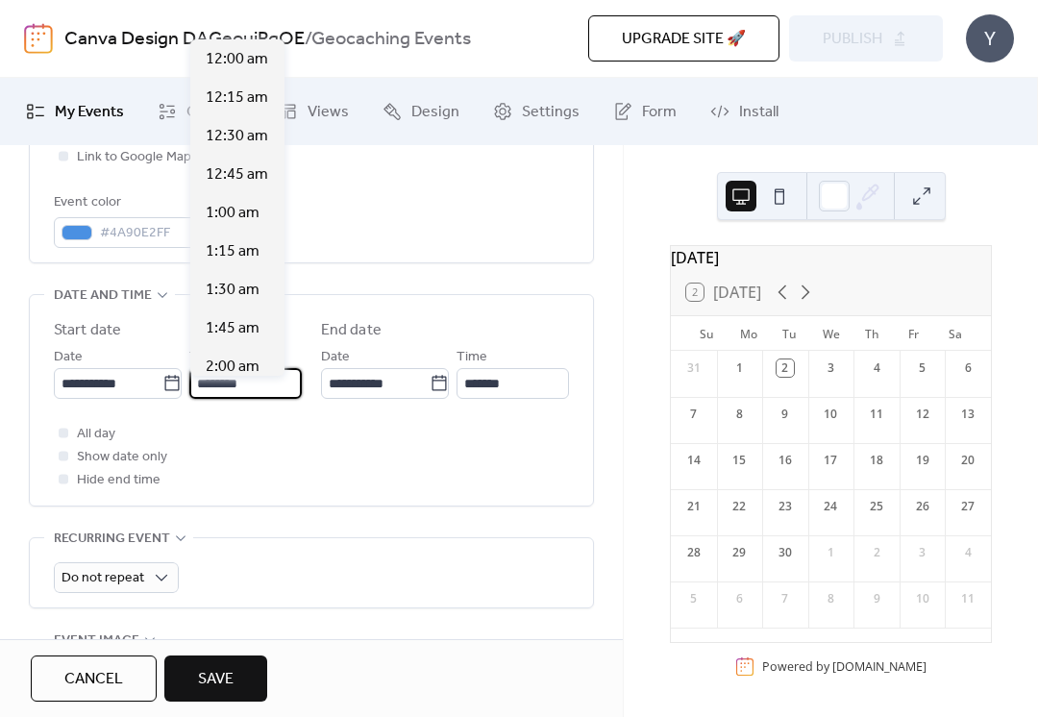
scroll to position [1846, 0]
click at [256, 365] on span "2:00 pm" at bounding box center [233, 367] width 55 height 23
type input "*******"
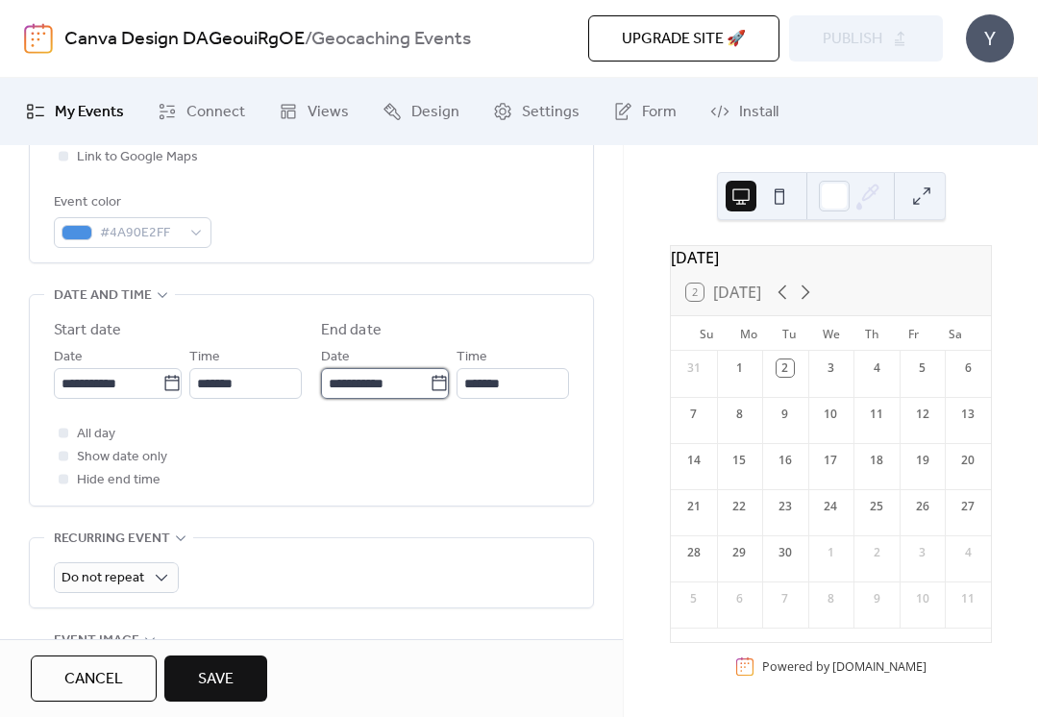
click at [403, 399] on input "**********" at bounding box center [375, 383] width 109 height 31
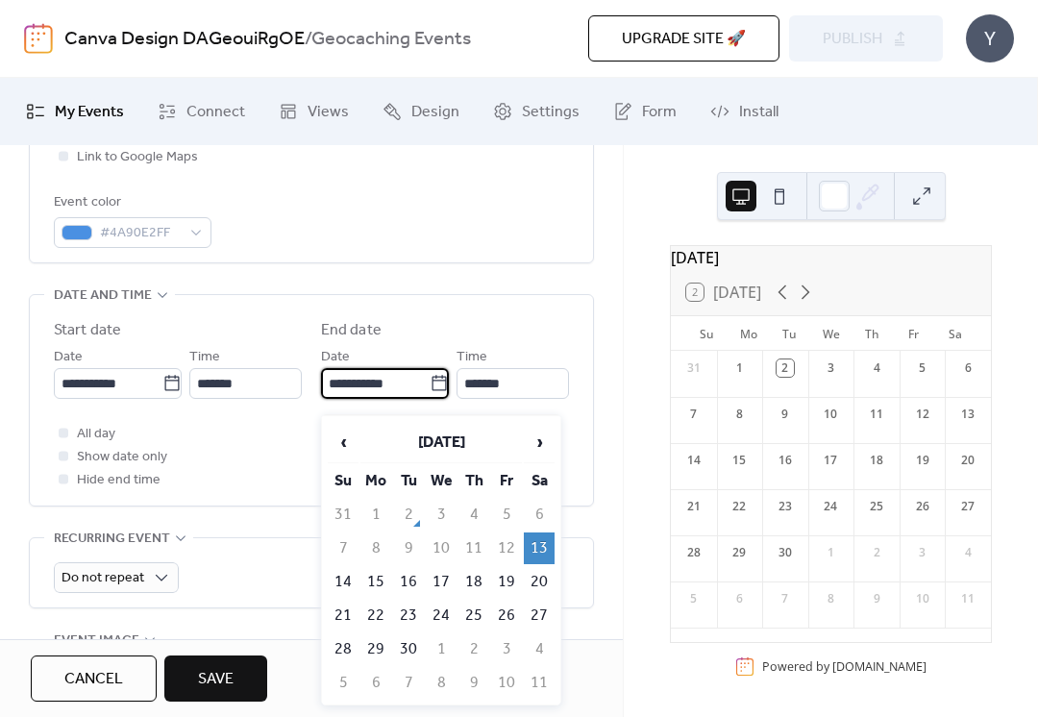
click at [634, 498] on div "[DATE] 2 [DATE] Su Mo Tu We Th Fr Sa 31 1 2 3 4 5 6 7 8 9 10 11 12 13 14 15 16 …" at bounding box center [831, 431] width 414 height 572
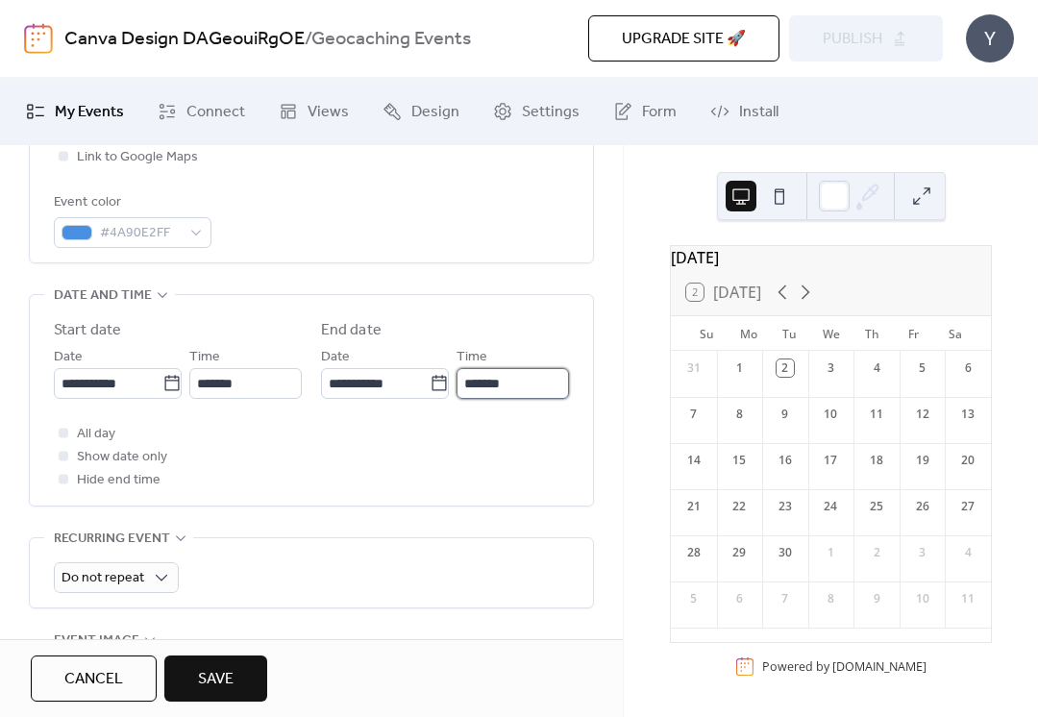
click at [536, 396] on input "*******" at bounding box center [513, 383] width 112 height 31
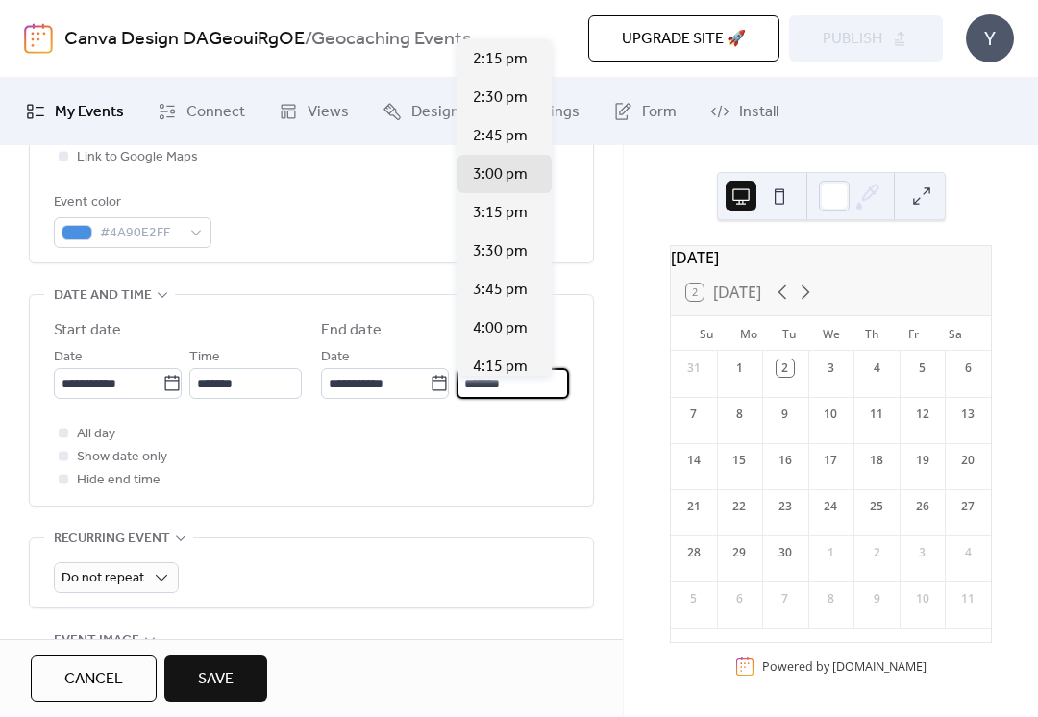
click at [633, 418] on div "[DATE] 2 [DATE] Su Mo Tu We Th Fr Sa 31 1 2 3 4 5 6 7 8 9 10 11 12 13 14 15 16 …" at bounding box center [831, 431] width 414 height 572
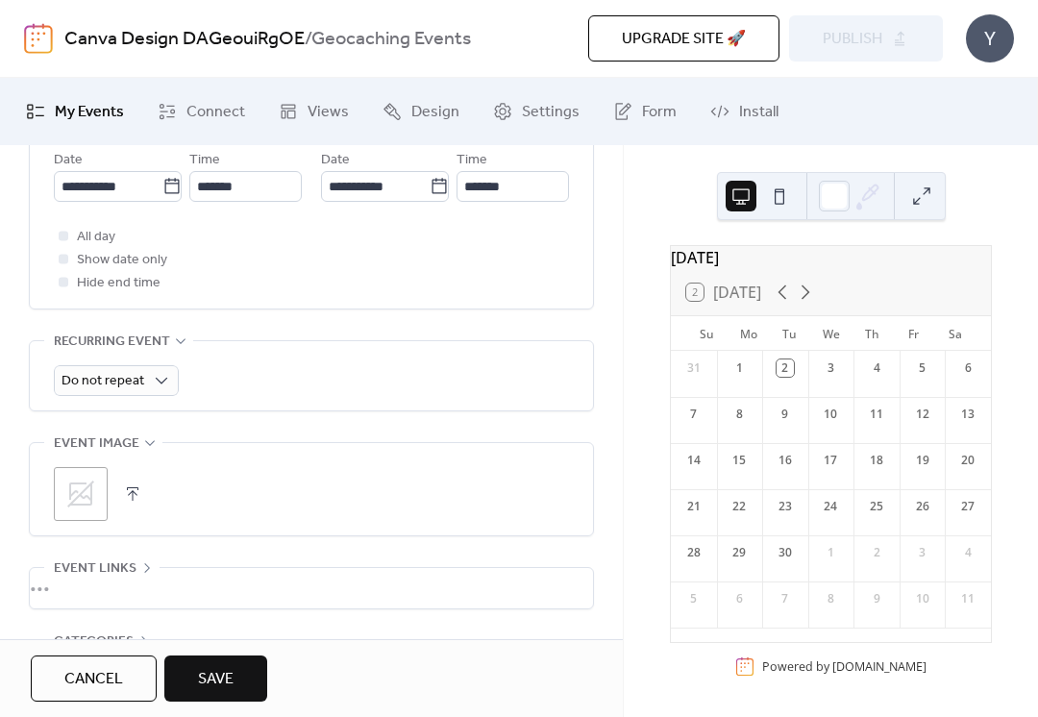
scroll to position [717, 0]
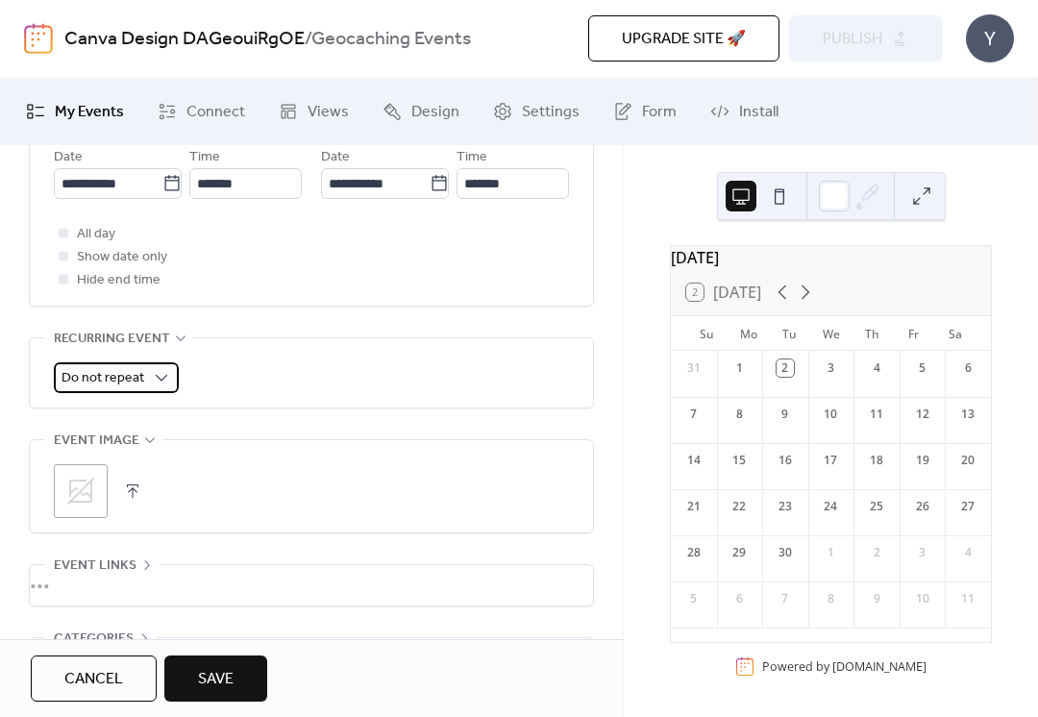
click at [146, 393] on div "Do not repeat" at bounding box center [116, 377] width 125 height 31
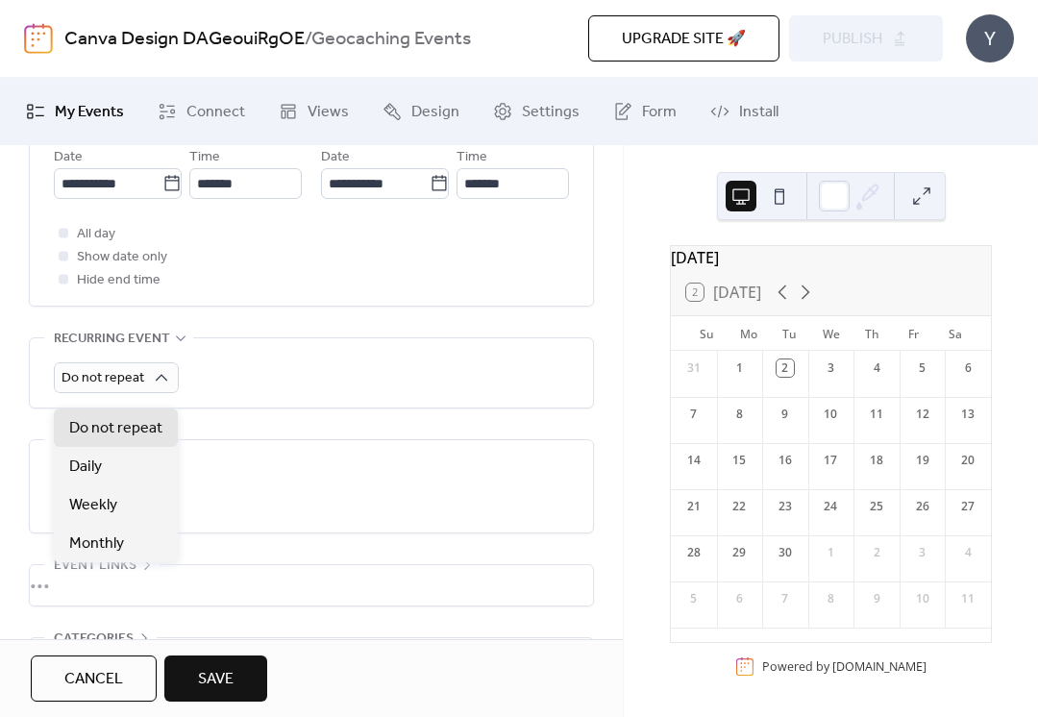
click at [646, 416] on div "[DATE] 2 [DATE] Su Mo Tu We Th Fr Sa 31 1 2 3 4 5 6 7 8 9 10 11 12 13 14 15 16 …" at bounding box center [831, 431] width 414 height 572
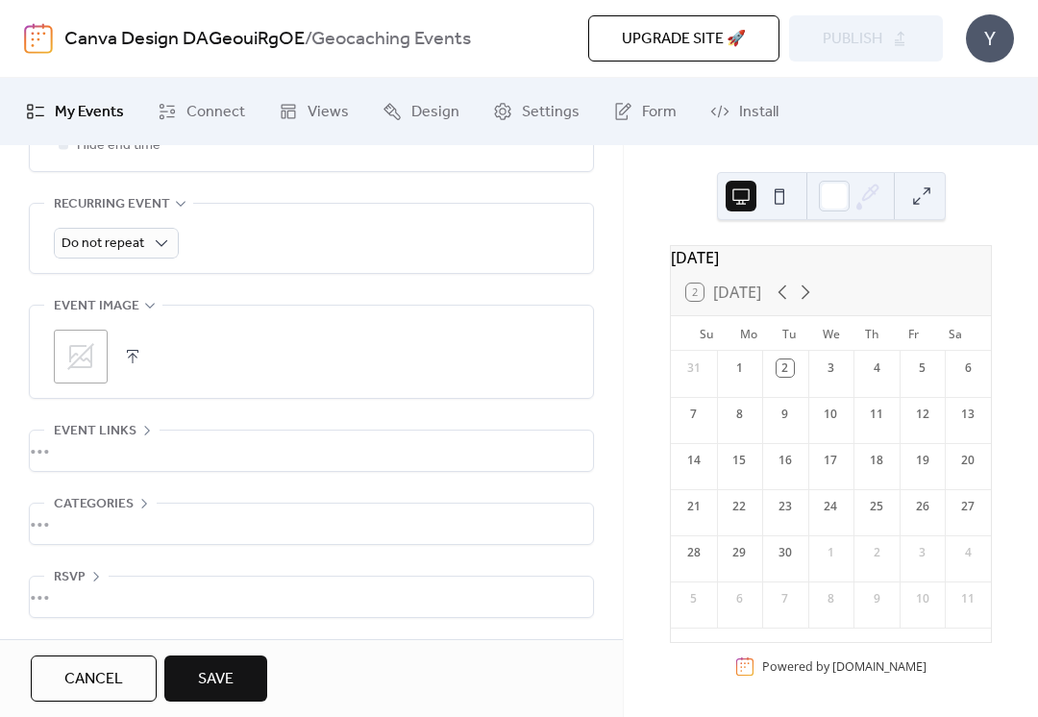
scroll to position [867, 0]
click at [91, 348] on icon at bounding box center [80, 356] width 27 height 27
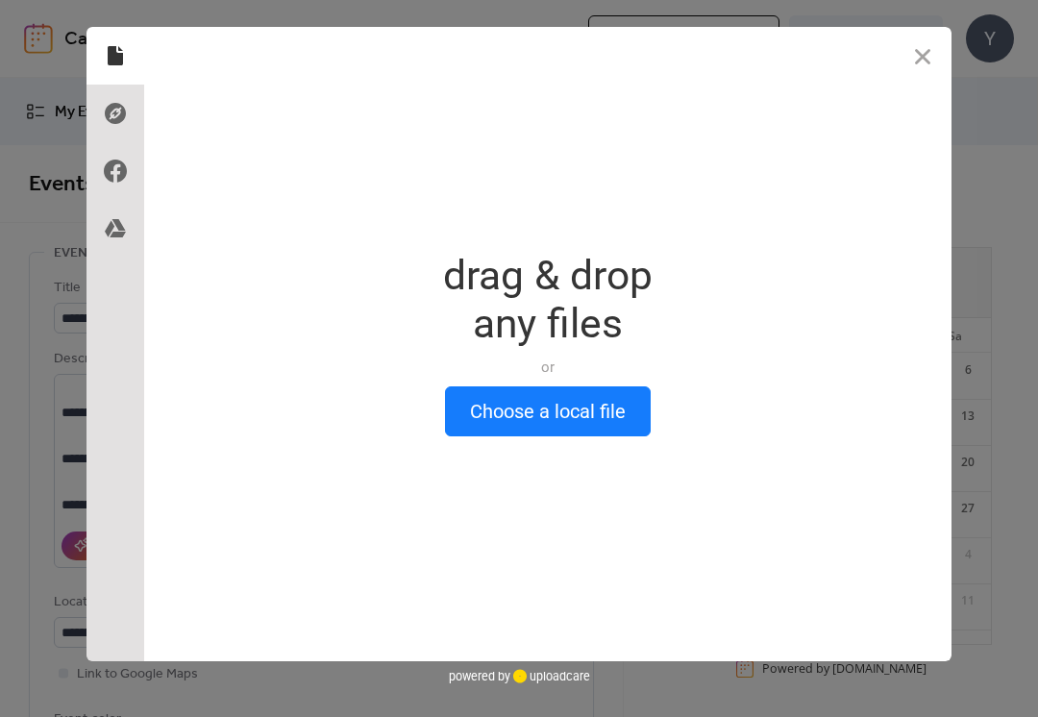
scroll to position [0, 0]
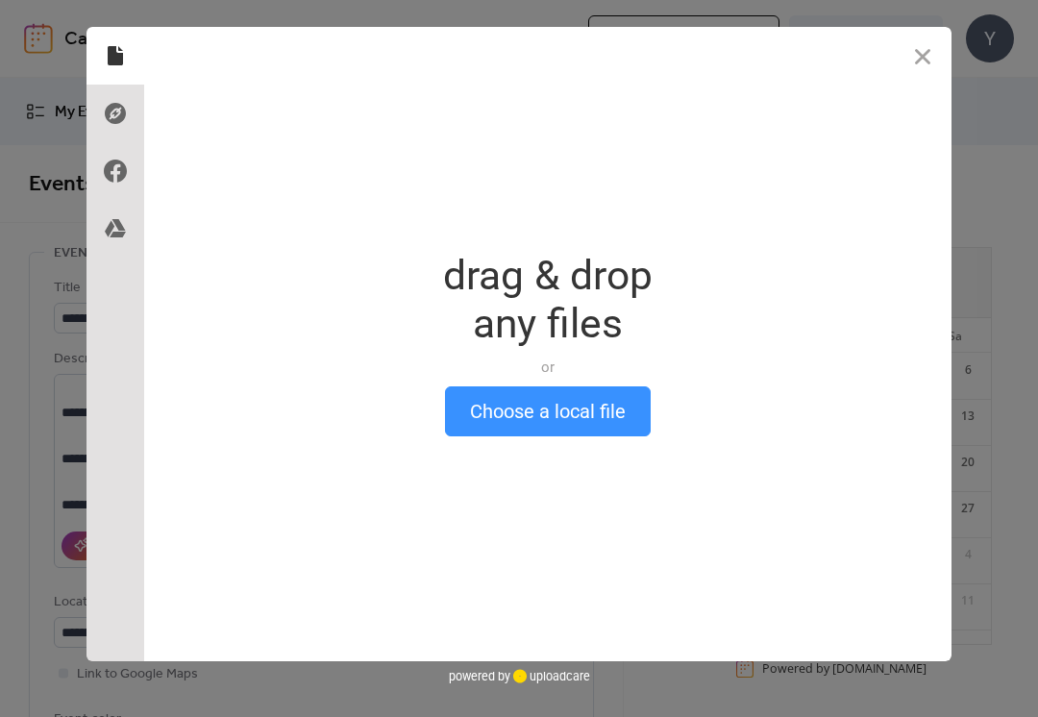
click at [603, 414] on button "Choose a local file" at bounding box center [548, 411] width 206 height 50
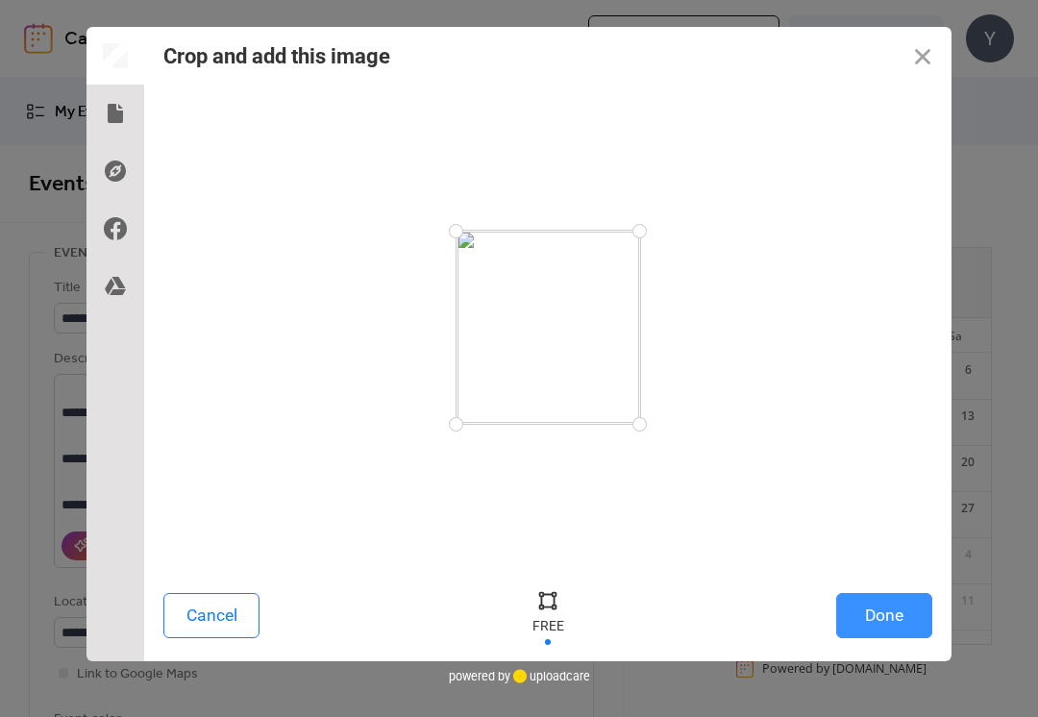
click at [908, 625] on button "Done" at bounding box center [884, 615] width 96 height 45
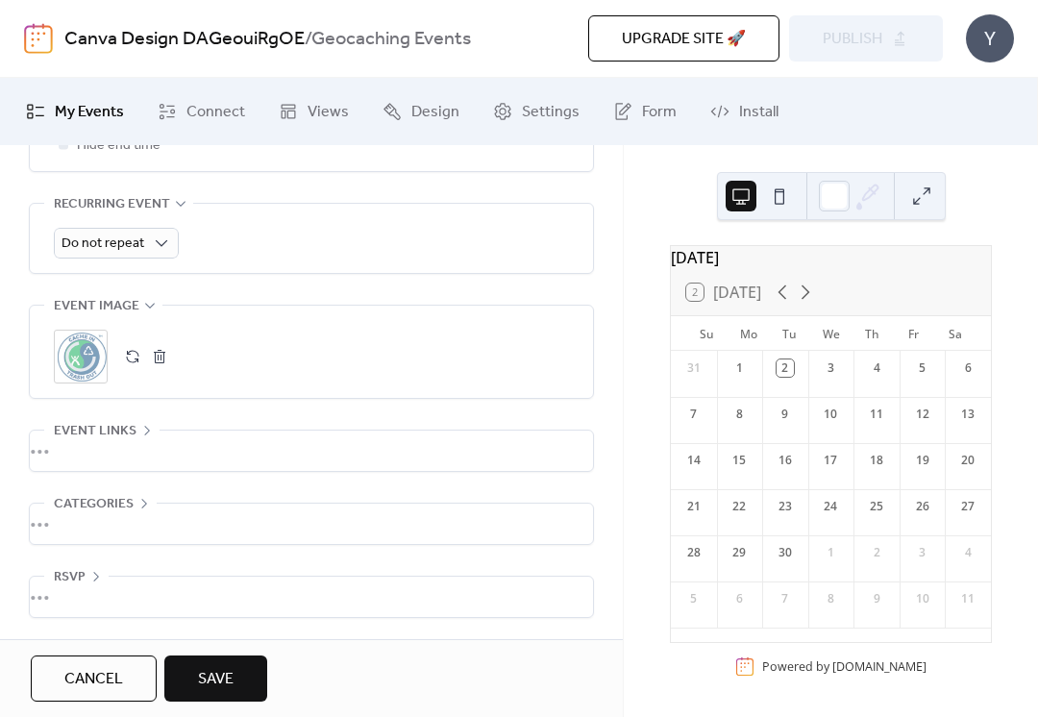
scroll to position [867, 0]
click at [145, 448] on div "•••" at bounding box center [311, 451] width 563 height 40
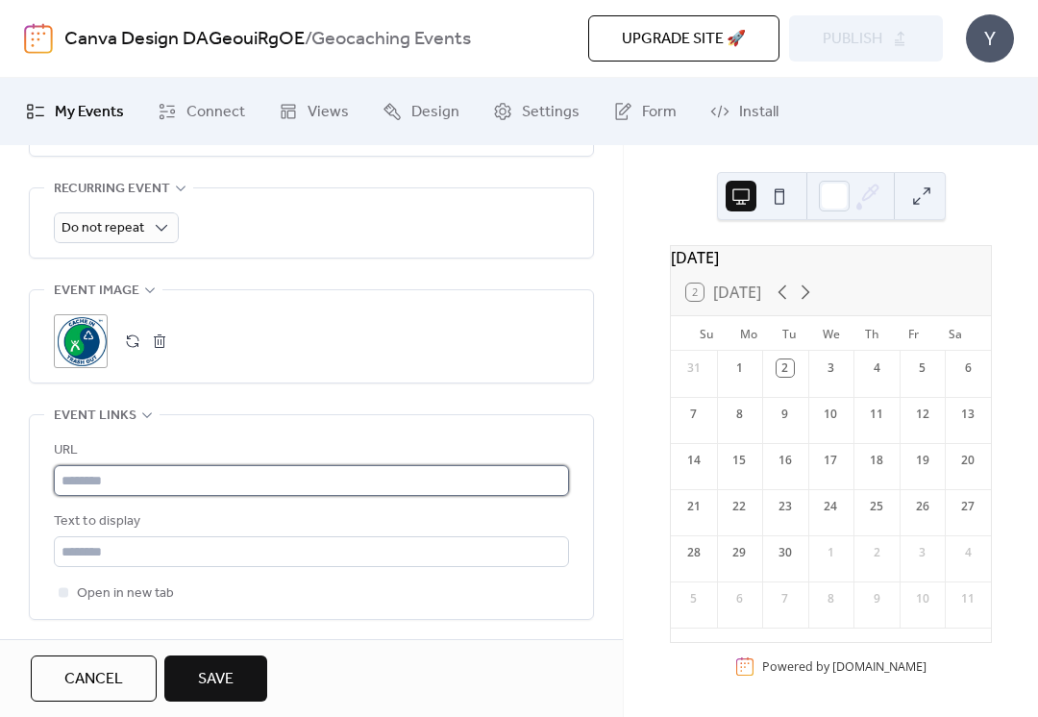
click at [519, 492] on input "text" at bounding box center [311, 480] width 515 height 31
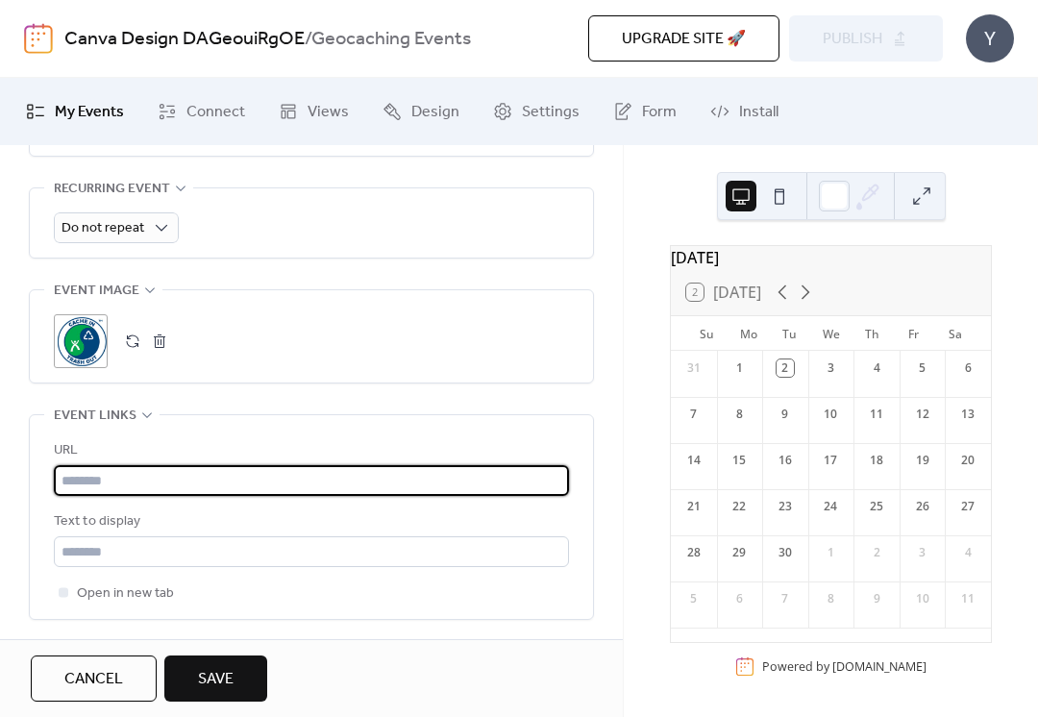
click at [487, 494] on input "text" at bounding box center [311, 480] width 515 height 31
paste input "**********"
type input "**********"
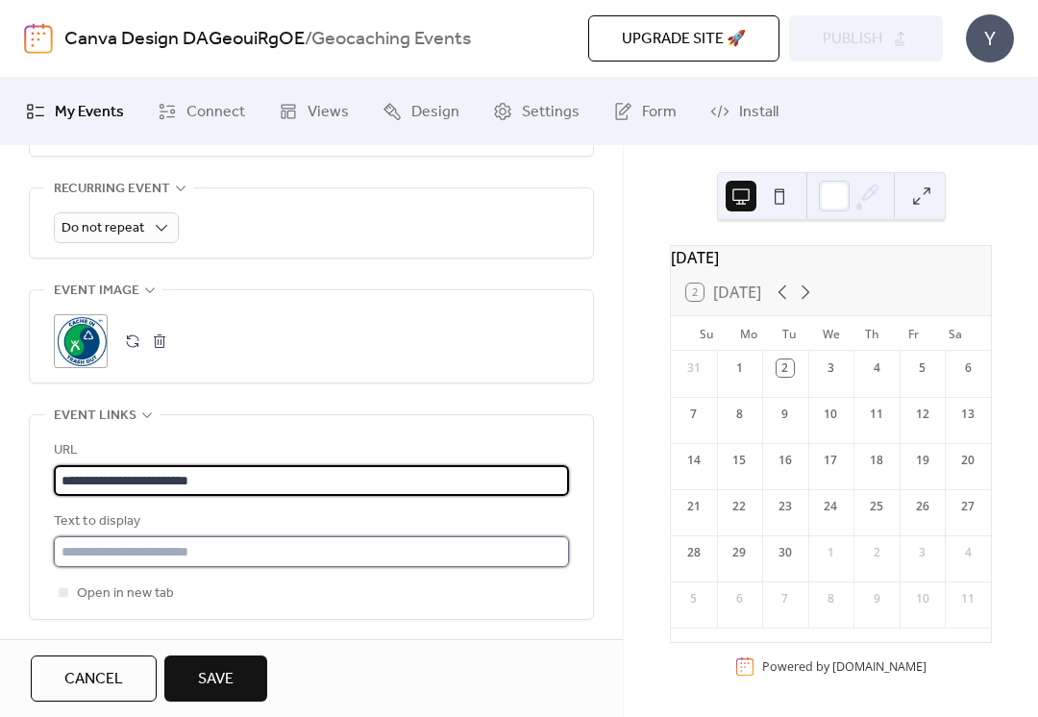
click at [479, 567] on input "text" at bounding box center [311, 551] width 515 height 31
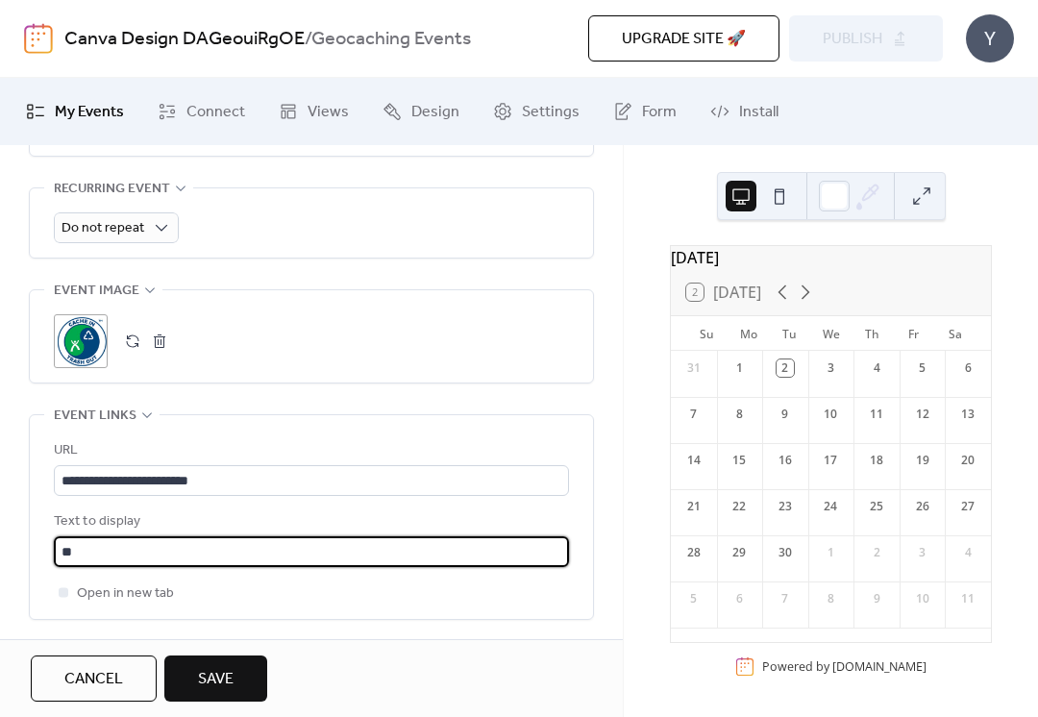
type input "*"
type input "**********"
click at [614, 507] on div "**********" at bounding box center [311, 86] width 623 height 1403
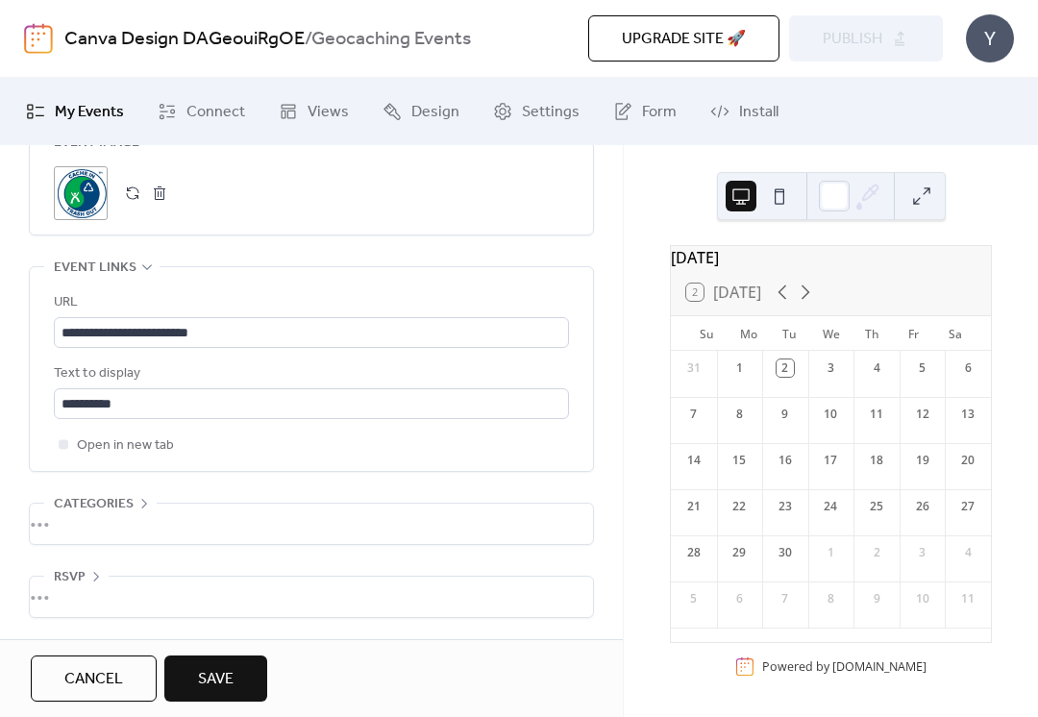
scroll to position [1038, 0]
click at [135, 504] on div "•••" at bounding box center [311, 524] width 563 height 40
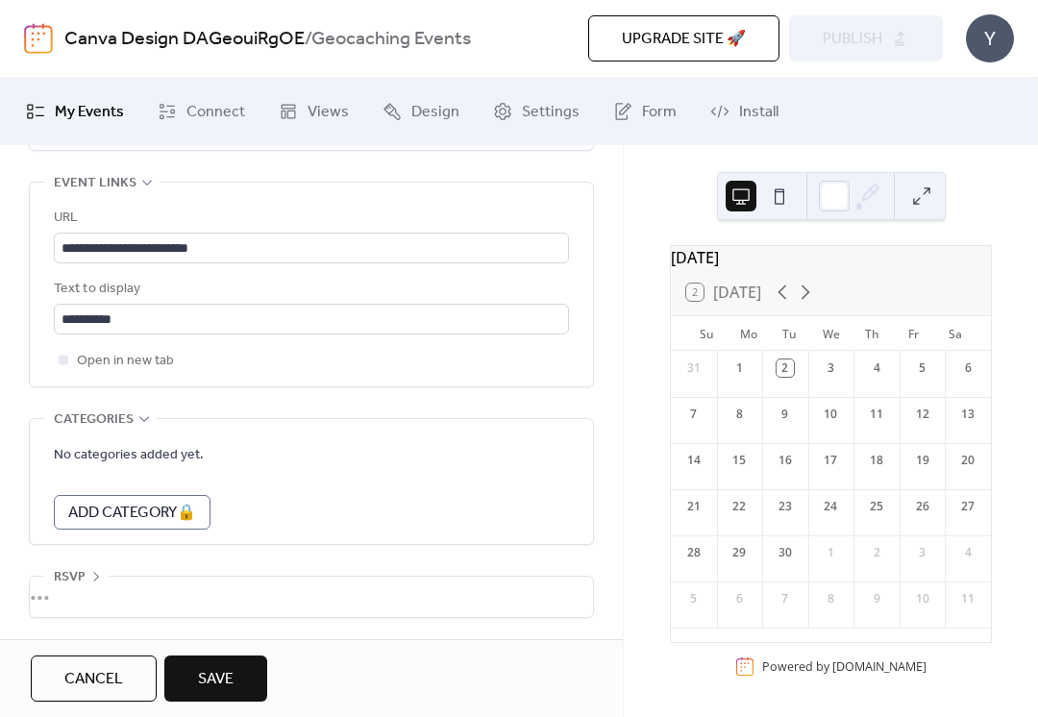
click at [251, 583] on div "•••" at bounding box center [311, 597] width 563 height 40
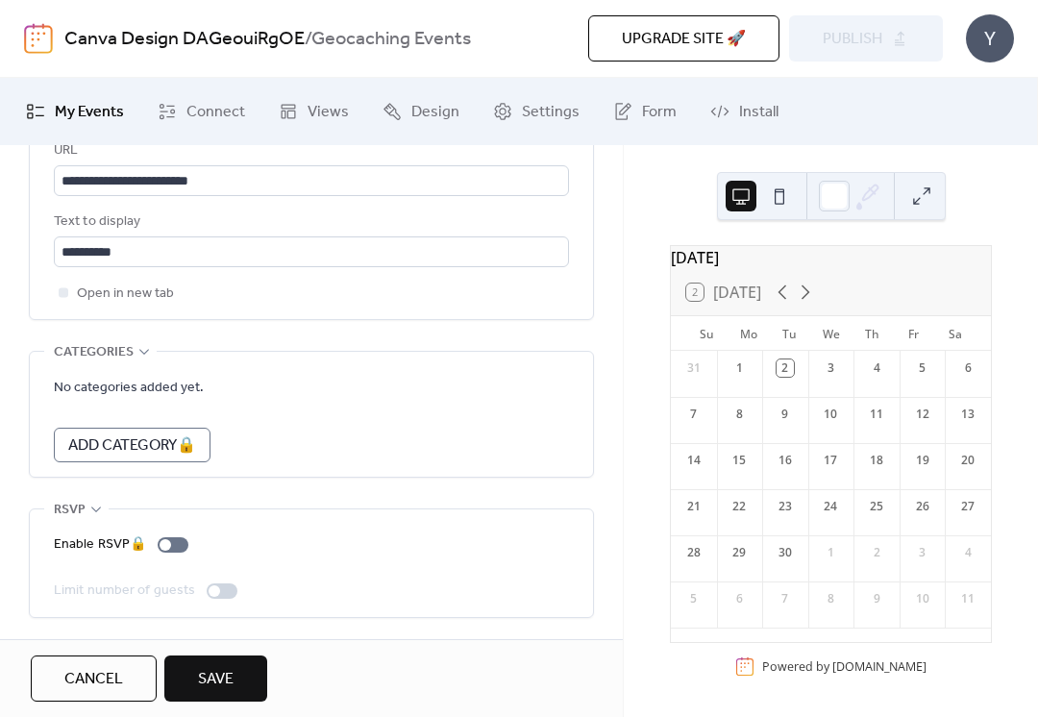
scroll to position [1190, 0]
click at [176, 546] on div "Enable RSVP 🔒" at bounding box center [125, 545] width 142 height 23
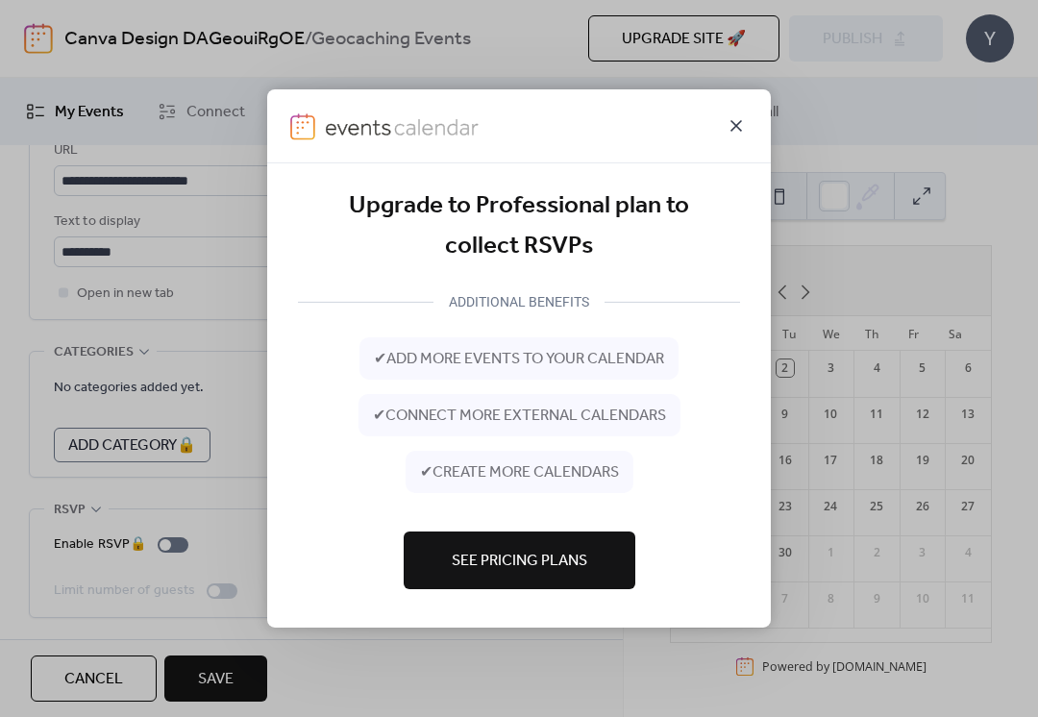
click at [736, 126] on icon at bounding box center [737, 126] width 12 height 12
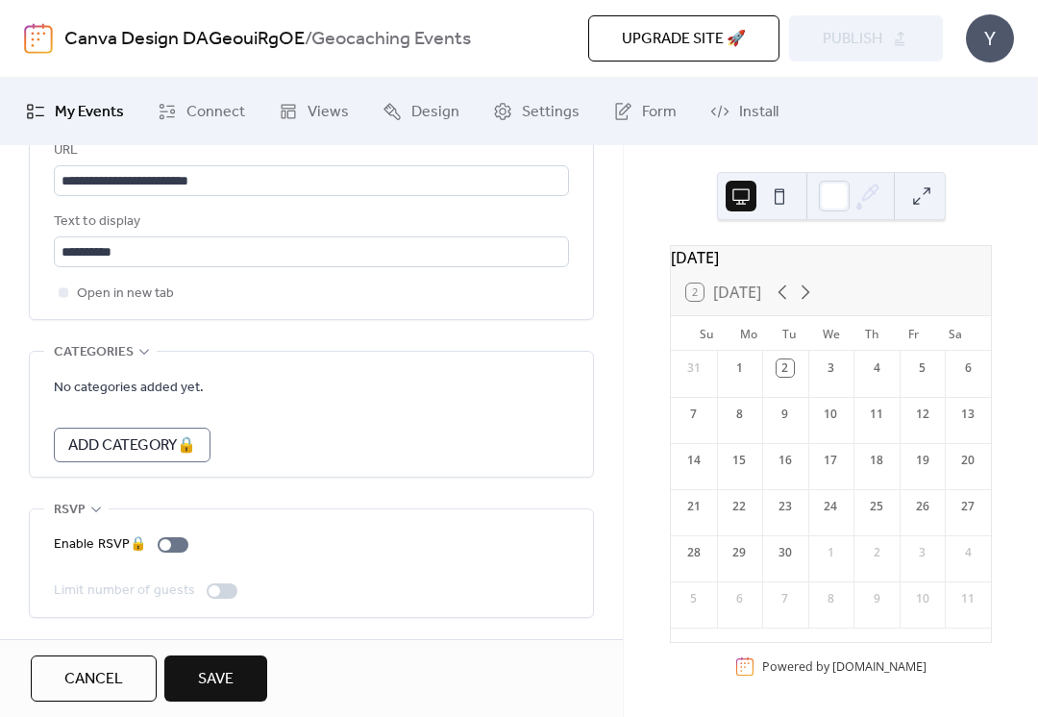
click at [249, 682] on button "Save" at bounding box center [215, 679] width 103 height 46
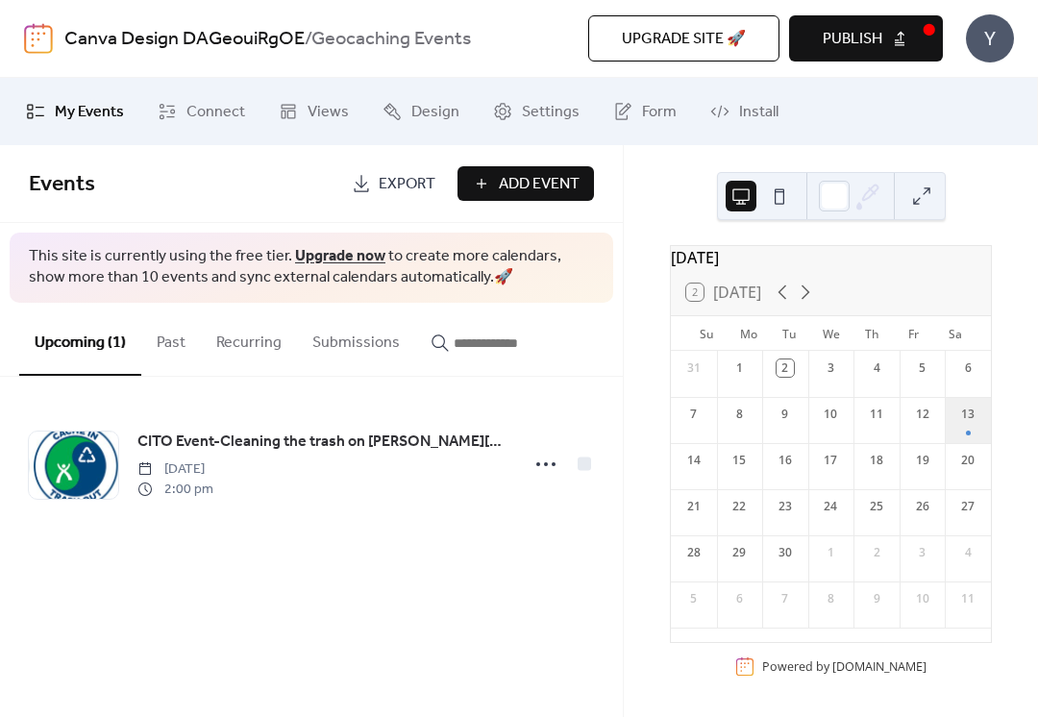
click at [966, 409] on div "13" at bounding box center [968, 420] width 46 height 46
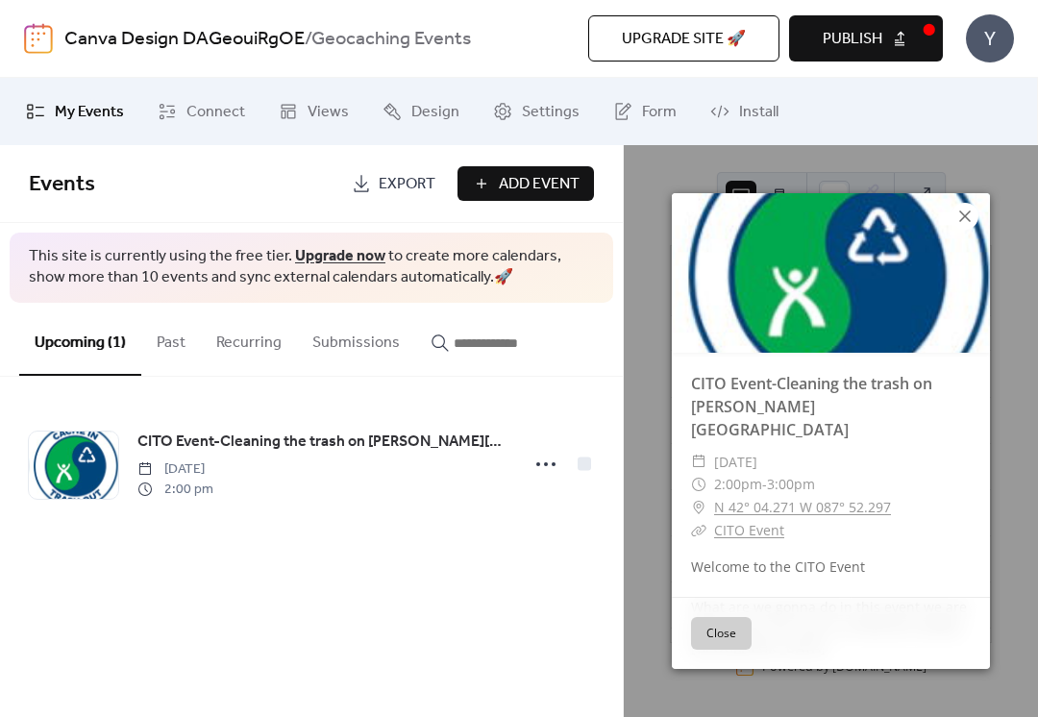
click at [970, 216] on icon at bounding box center [965, 216] width 23 height 23
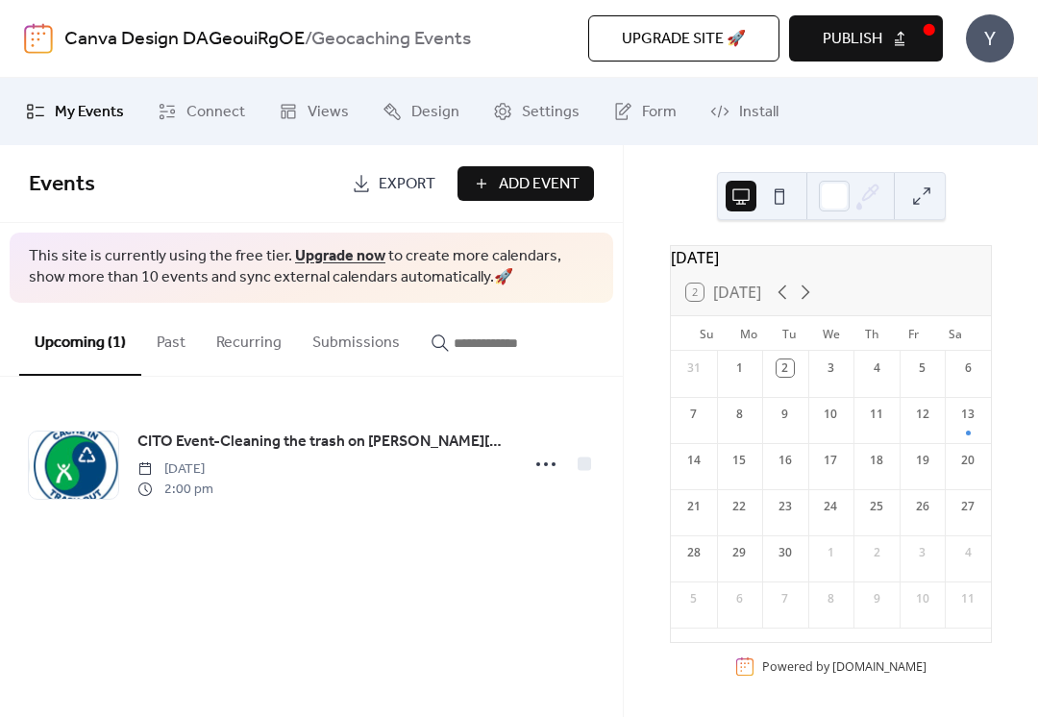
click at [895, 33] on button "Publish" at bounding box center [866, 38] width 154 height 46
click at [757, 34] on button "Upgrade site 🚀" at bounding box center [683, 38] width 191 height 46
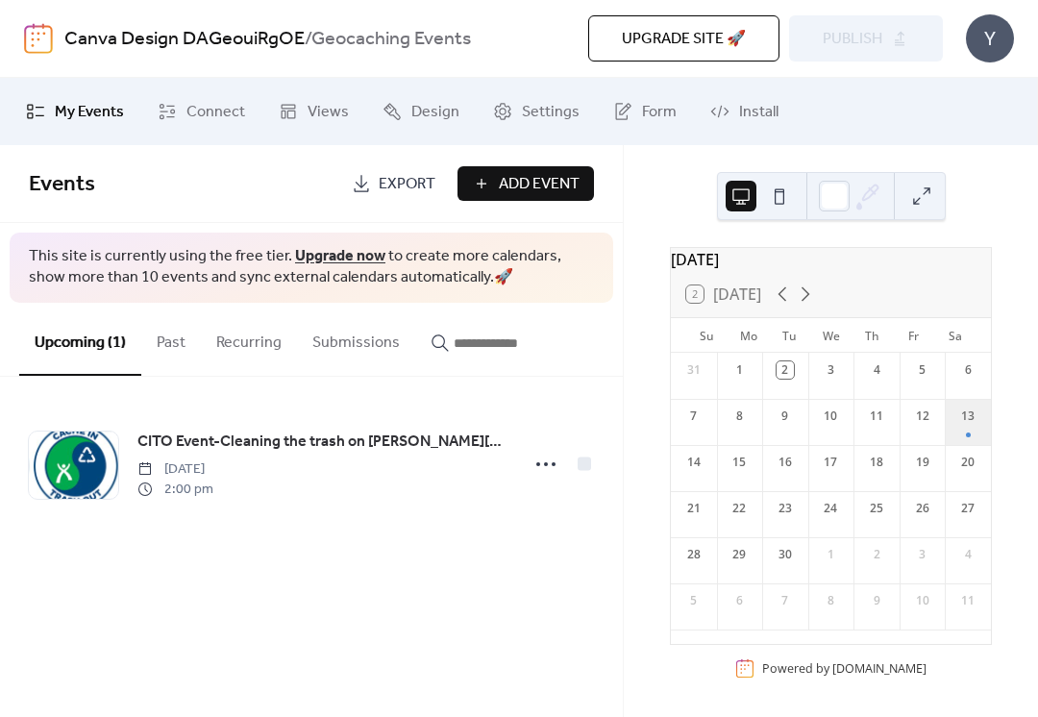
click at [960, 429] on div "13" at bounding box center [968, 422] width 46 height 46
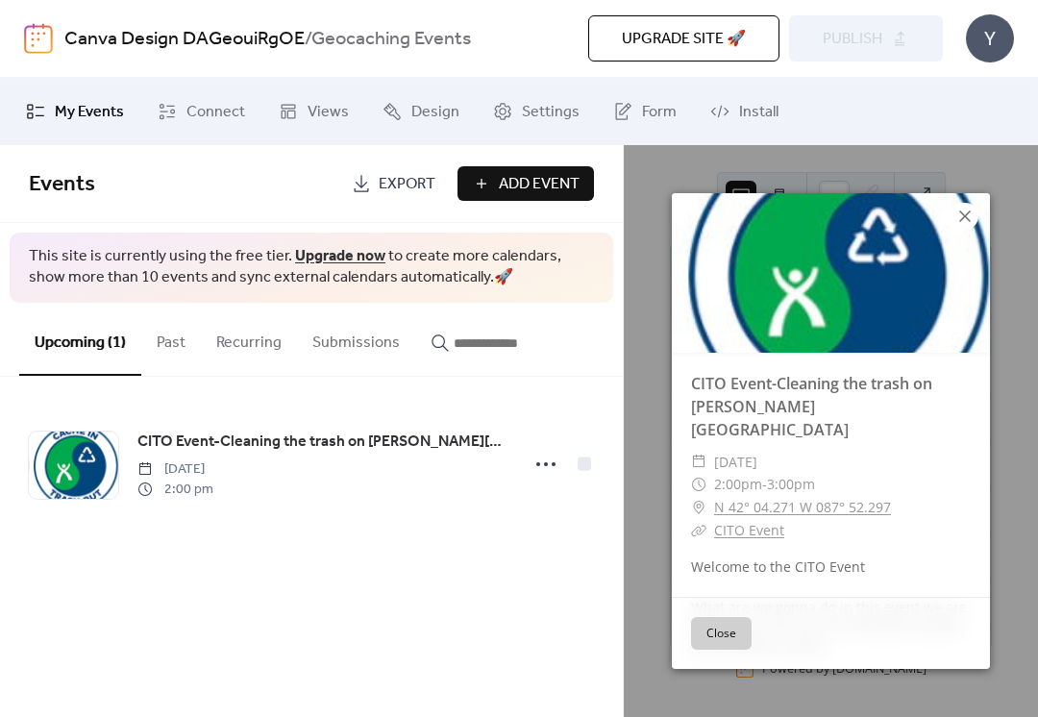
click at [964, 214] on icon at bounding box center [965, 217] width 12 height 12
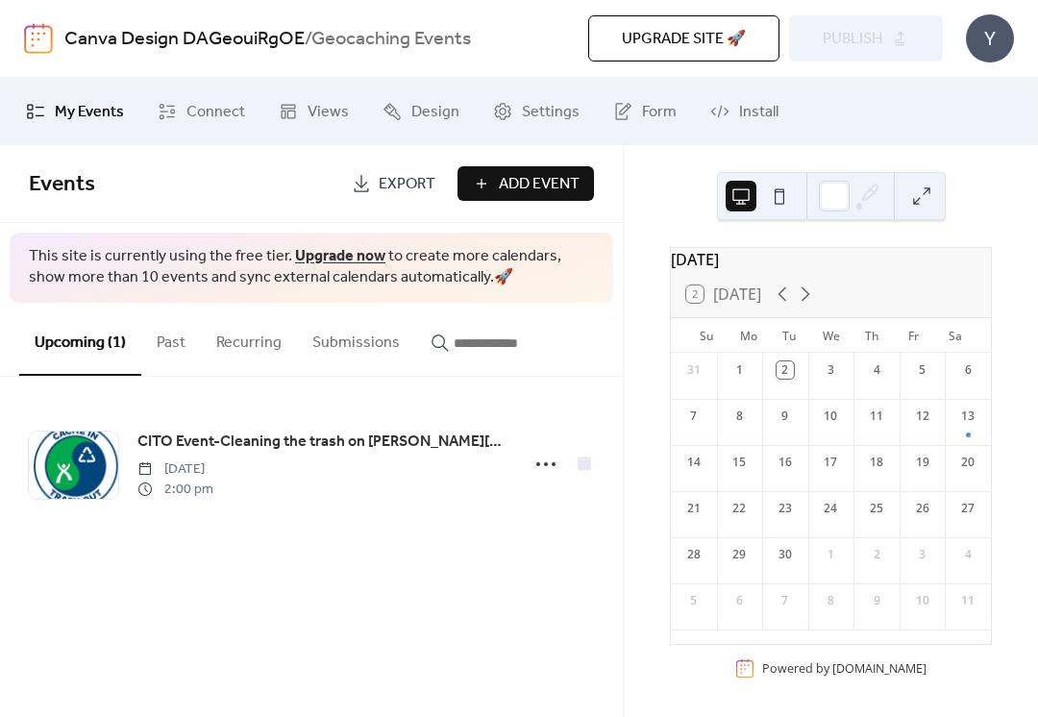
click at [379, 182] on span "Export" at bounding box center [407, 184] width 57 height 23
click at [175, 340] on button "Past" at bounding box center [171, 338] width 60 height 71
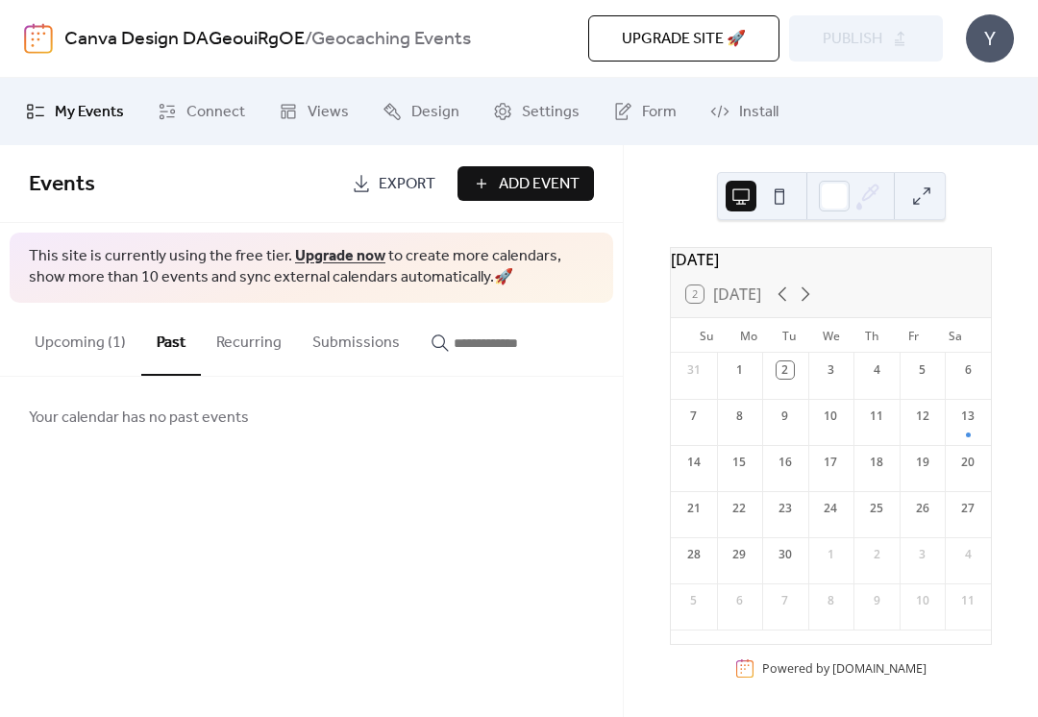
click at [257, 344] on button "Recurring" at bounding box center [249, 338] width 96 height 71
click at [368, 353] on button "Submissions" at bounding box center [356, 338] width 118 height 71
click at [113, 338] on button "Upcoming (1)" at bounding box center [80, 338] width 122 height 71
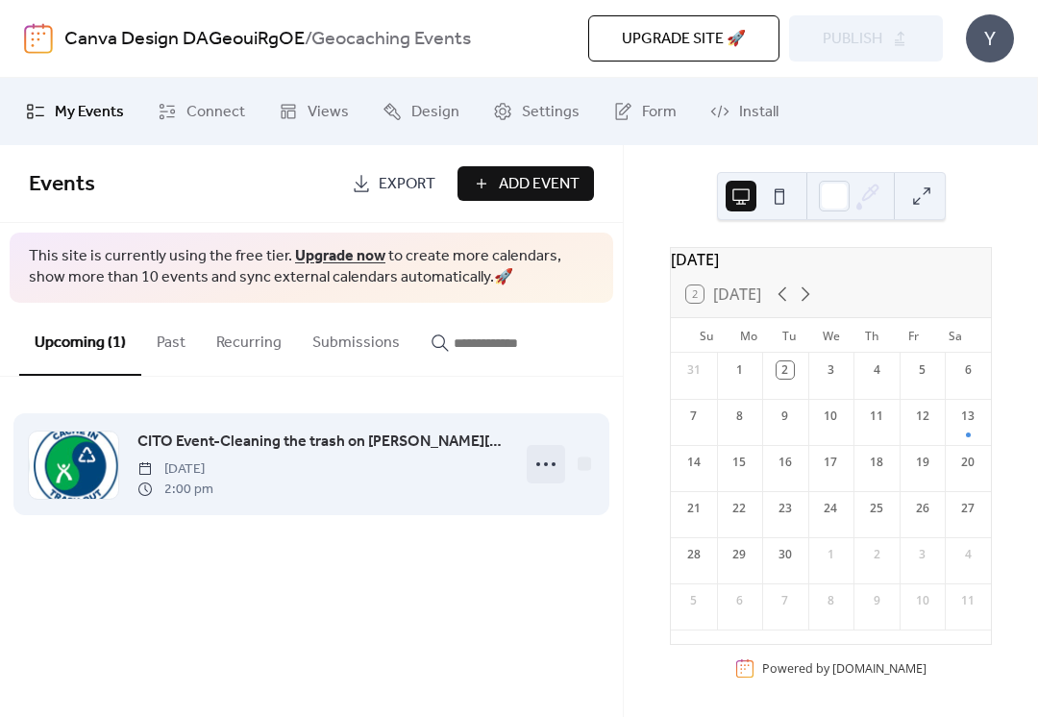
click at [546, 464] on circle at bounding box center [546, 464] width 4 height 4
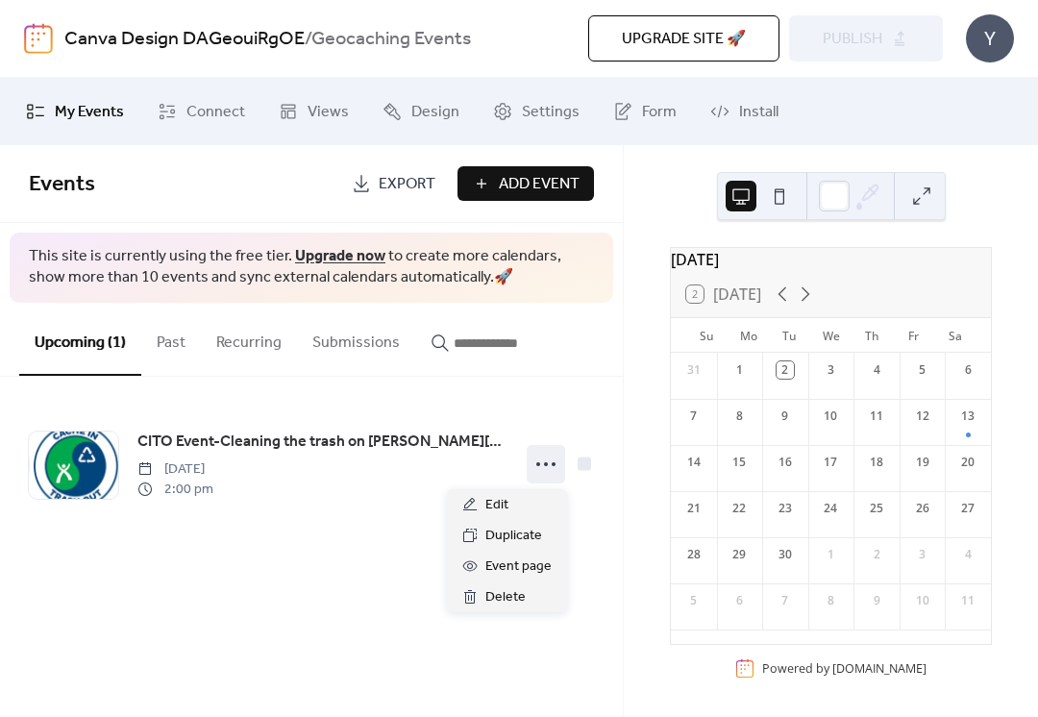
click at [601, 650] on div "Events Export Add Event This site is currently using the free tier. Upgrade now…" at bounding box center [311, 431] width 623 height 572
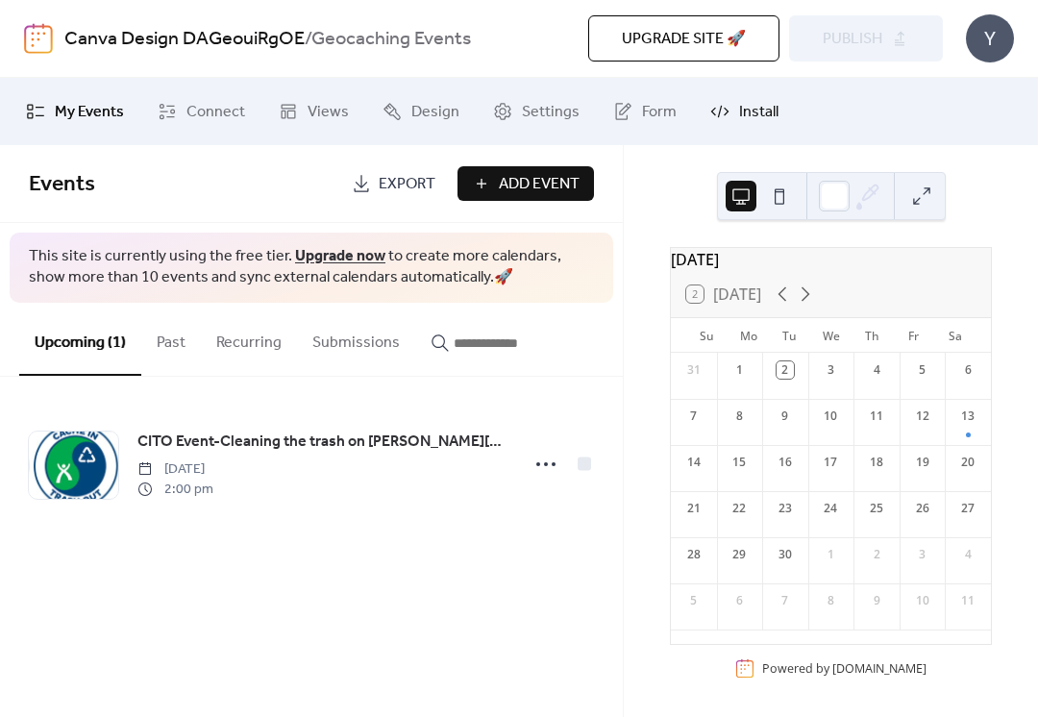
click at [745, 121] on span "Install" at bounding box center [758, 112] width 39 height 23
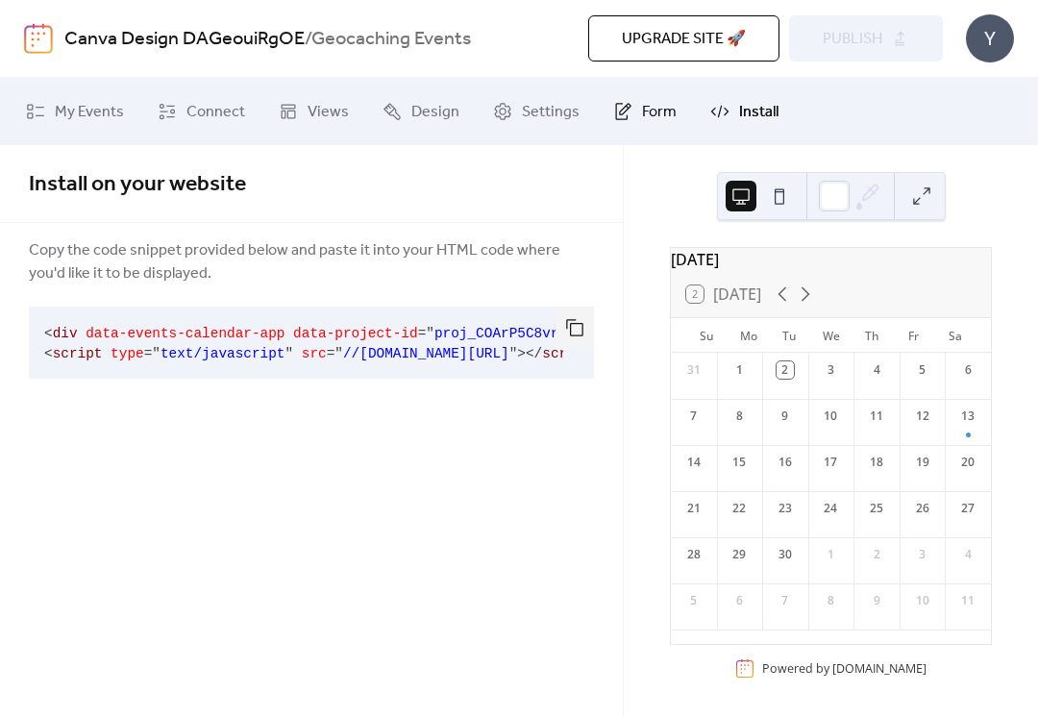
click at [642, 121] on span "Form" at bounding box center [659, 112] width 35 height 23
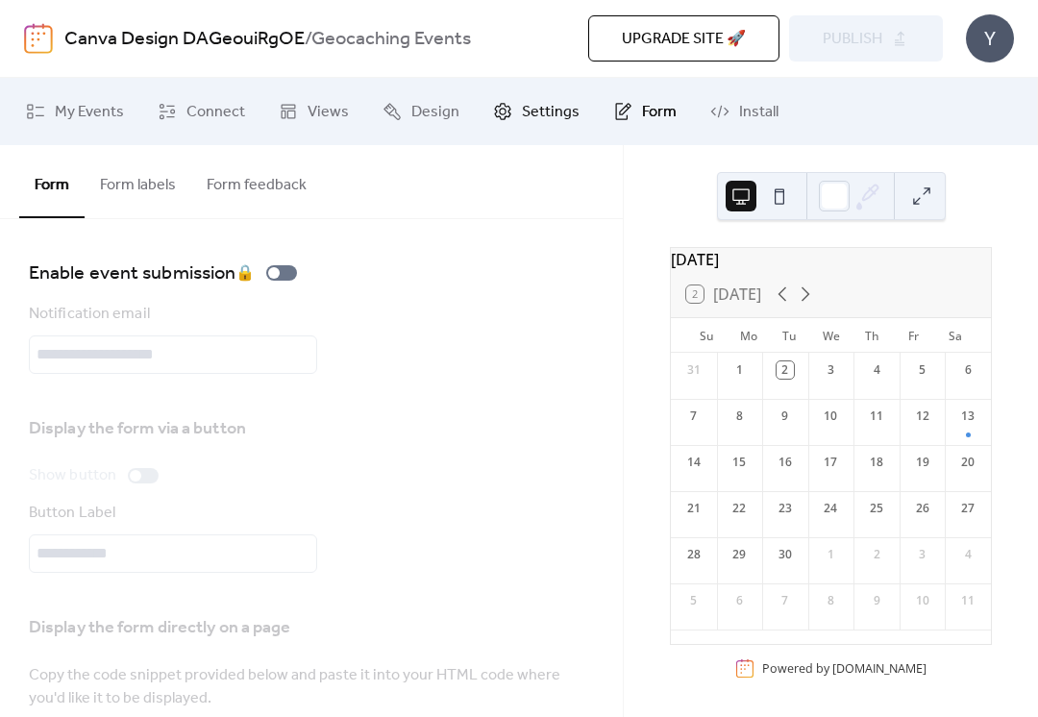
click at [556, 122] on span "Settings" at bounding box center [551, 112] width 58 height 23
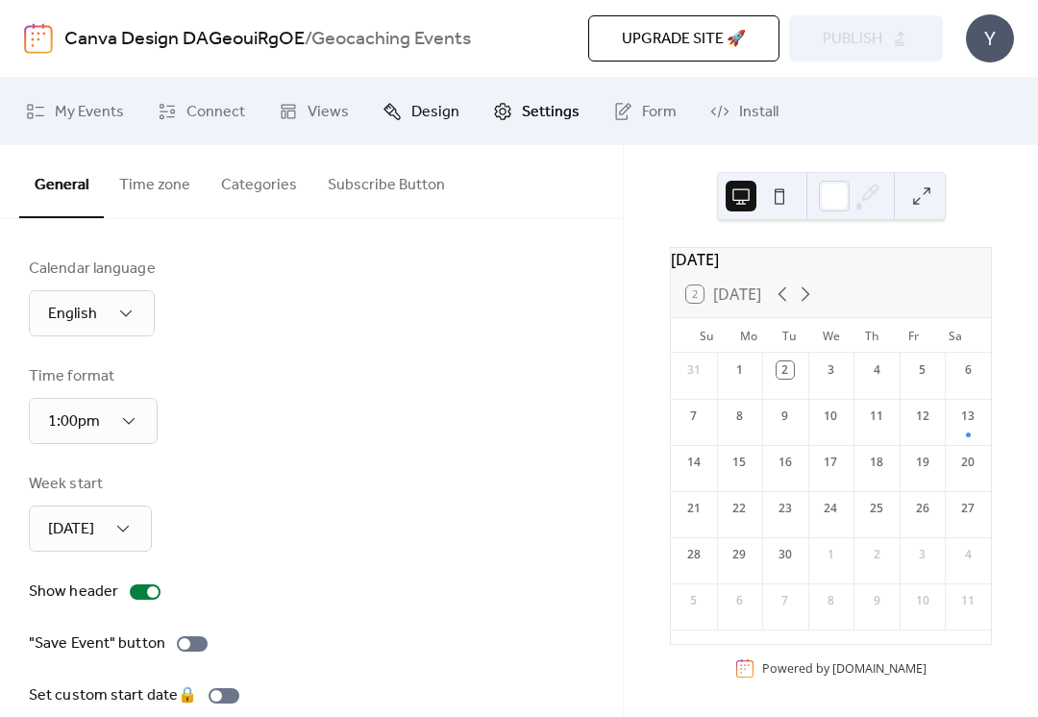
click at [435, 116] on span "Design" at bounding box center [435, 112] width 48 height 23
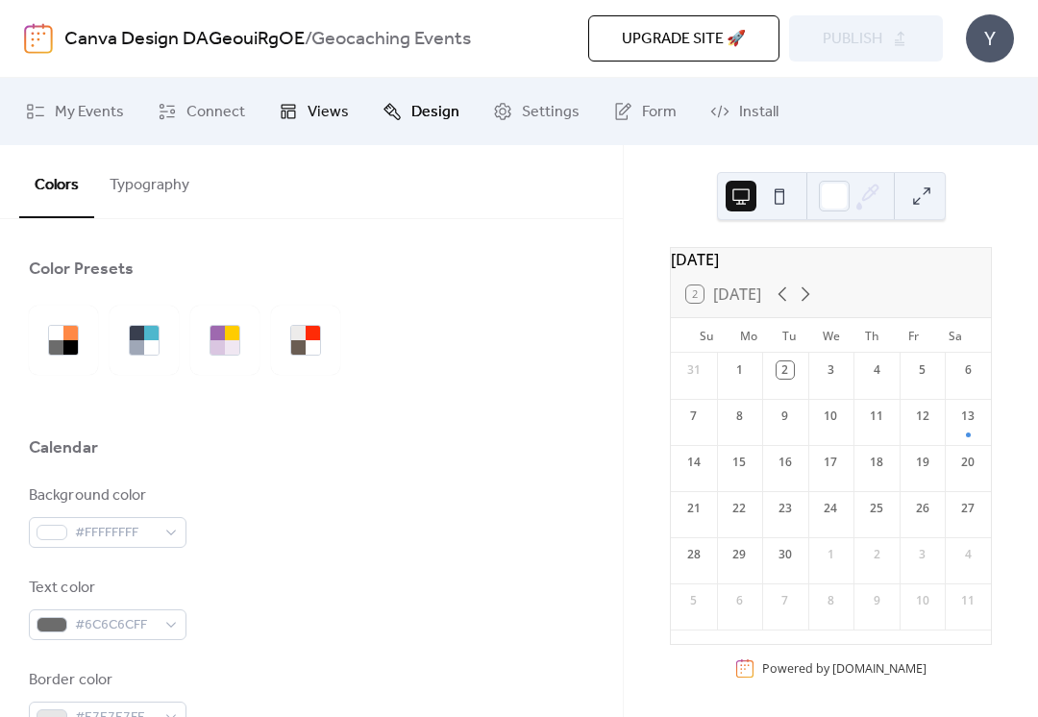
click at [314, 124] on span "Views" at bounding box center [328, 112] width 41 height 23
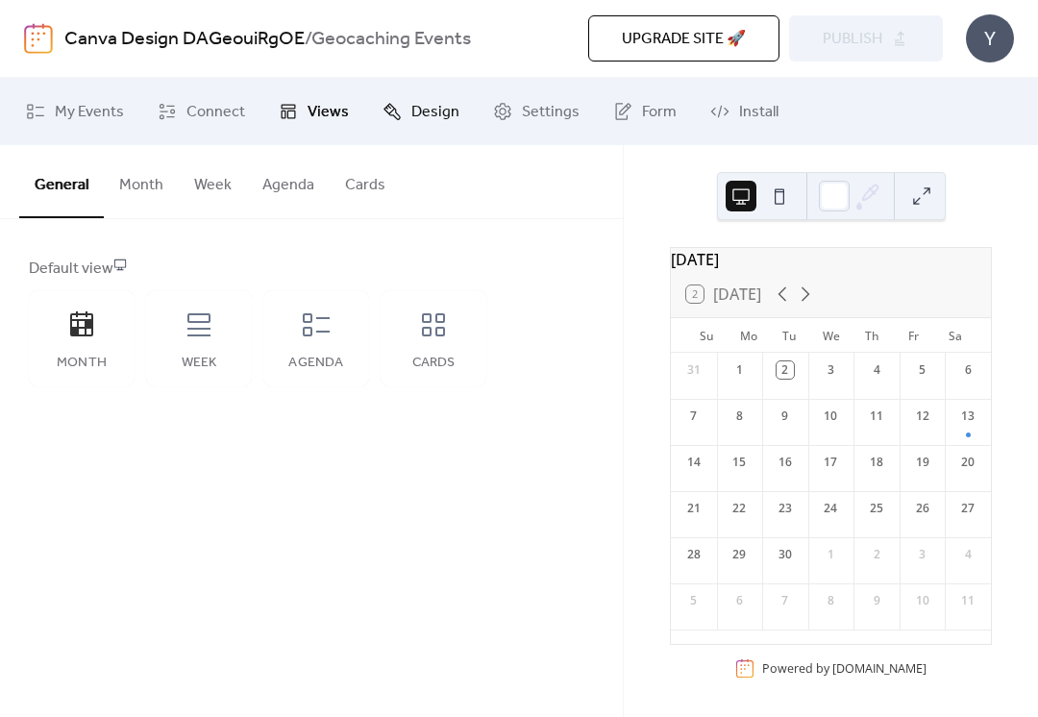
click at [423, 112] on span "Design" at bounding box center [435, 112] width 48 height 23
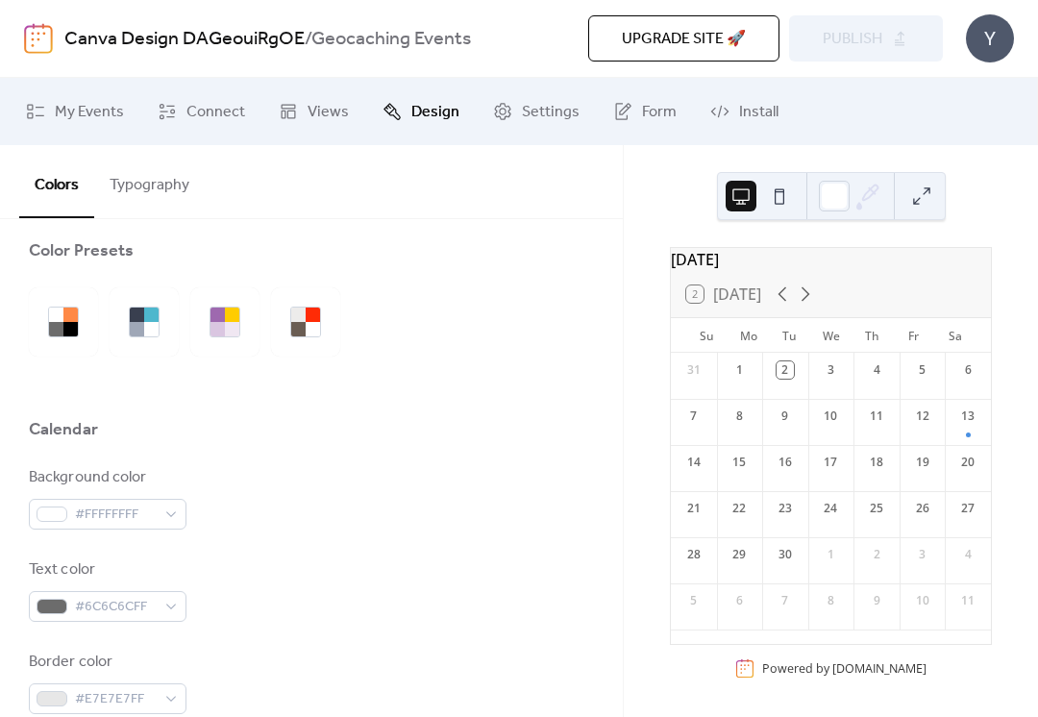
scroll to position [14, 0]
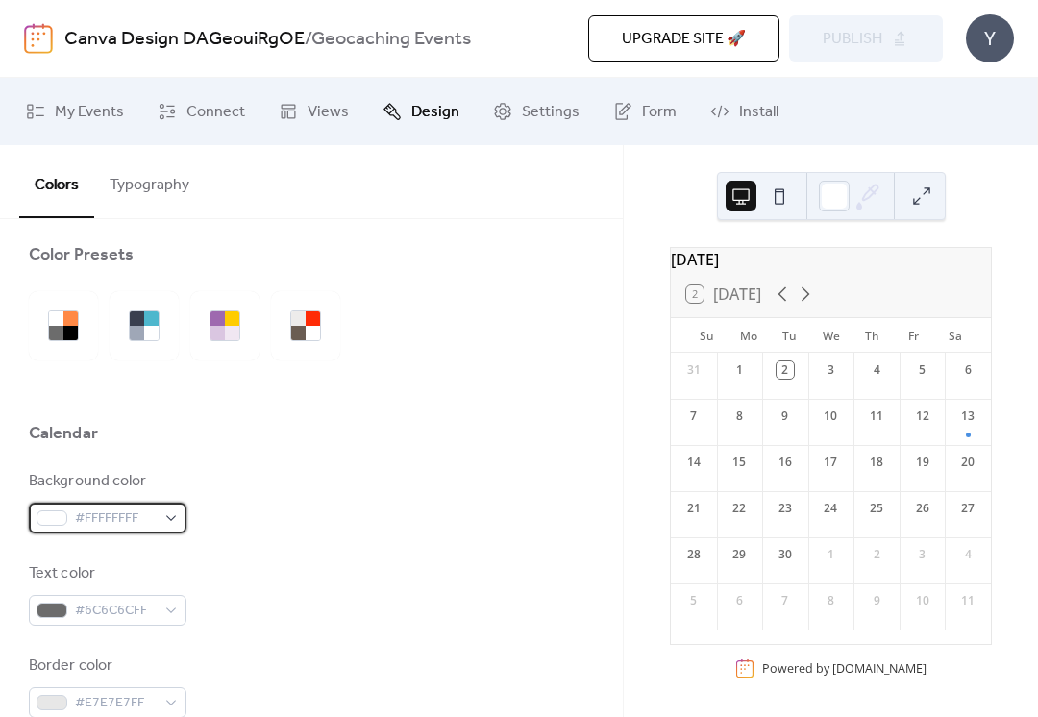
click at [170, 511] on div "#FFFFFFFF" at bounding box center [108, 518] width 158 height 31
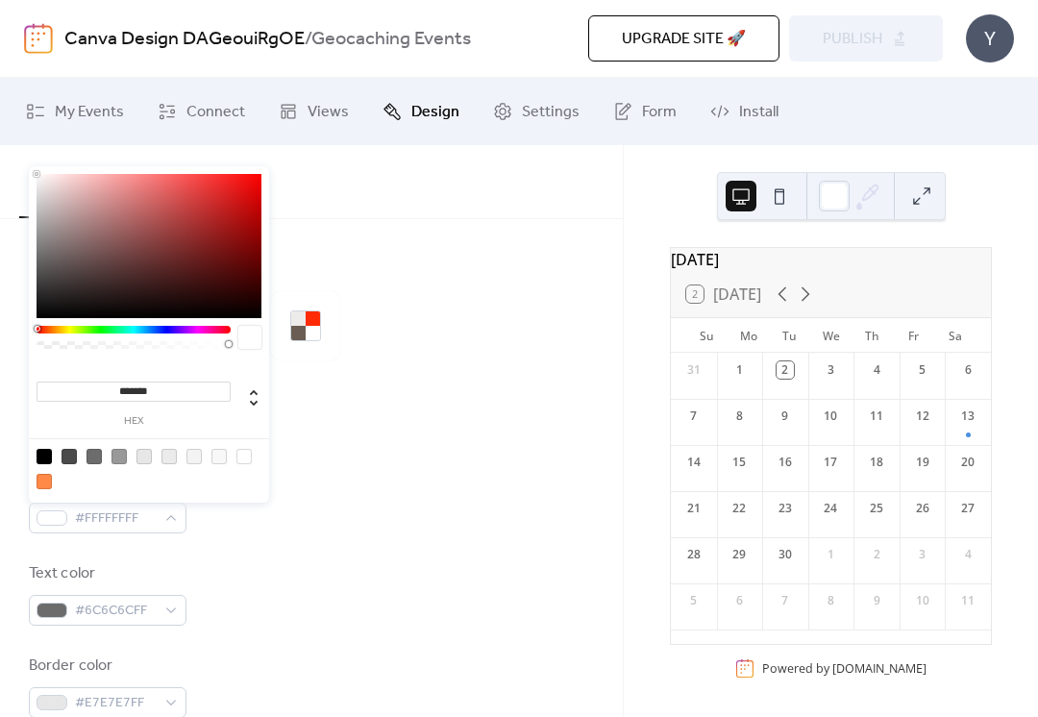
click at [40, 481] on div at bounding box center [44, 481] width 15 height 15
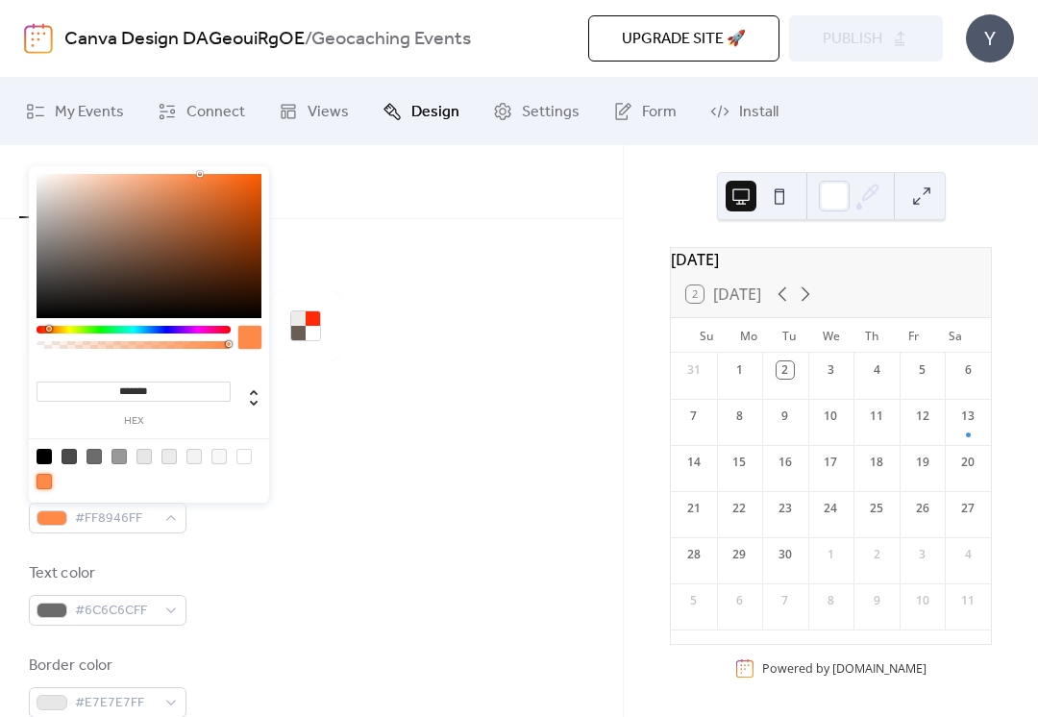
type input "*******"
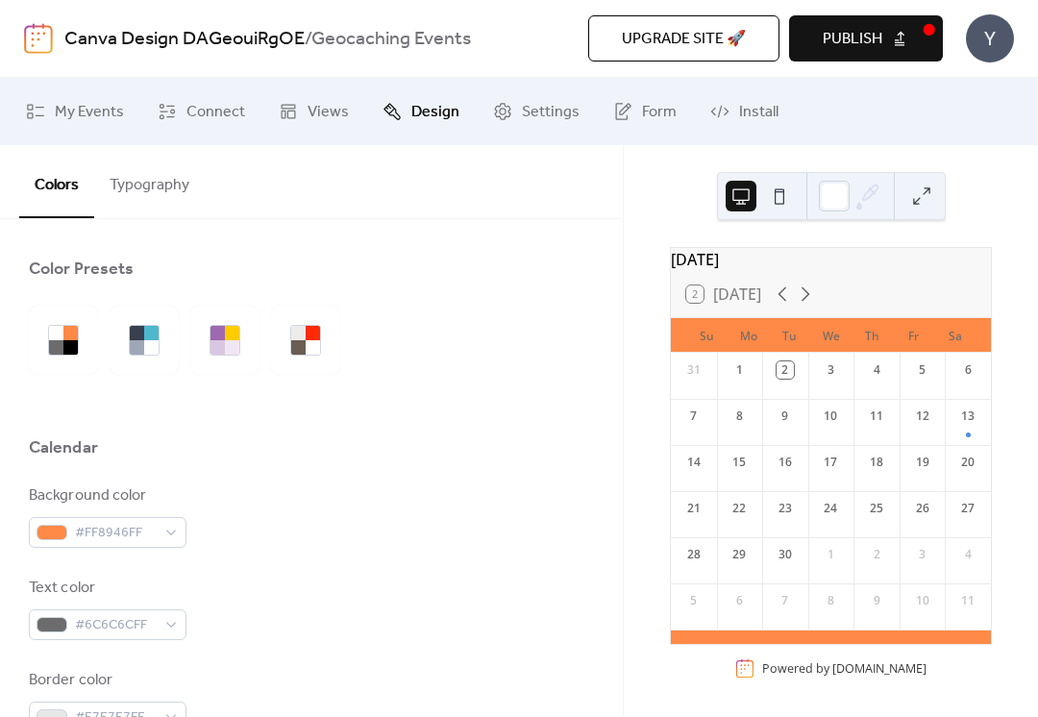
scroll to position [0, 0]
click at [897, 52] on button "Publish" at bounding box center [866, 38] width 154 height 46
click at [757, 110] on span "Install" at bounding box center [758, 112] width 39 height 23
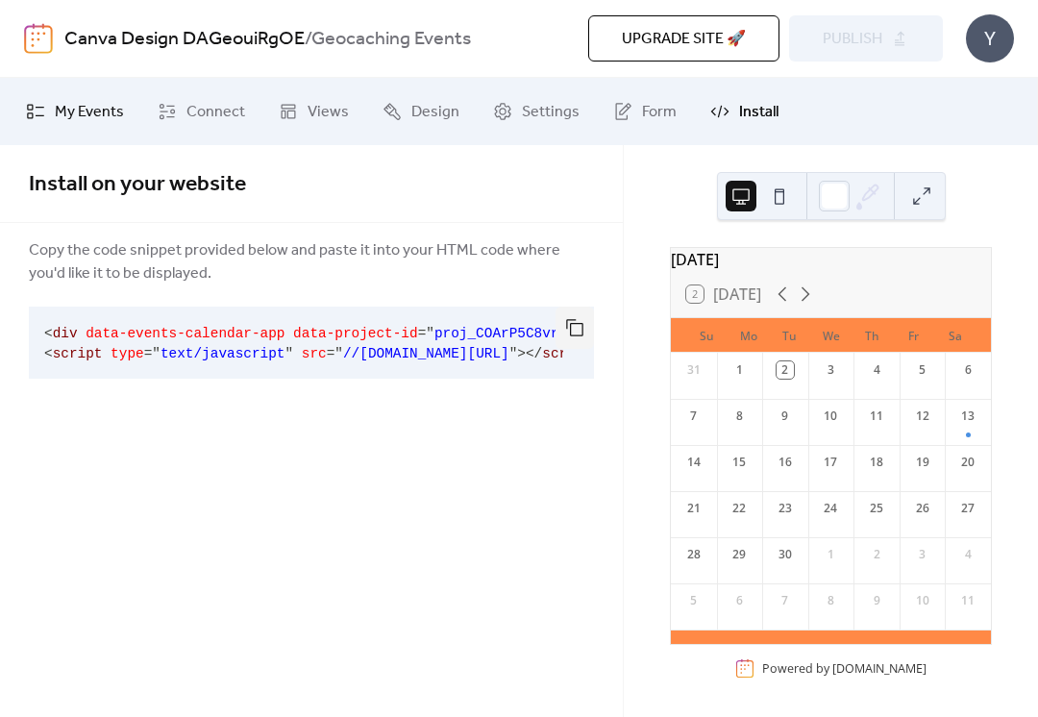
click at [83, 118] on span "My Events" at bounding box center [89, 112] width 69 height 23
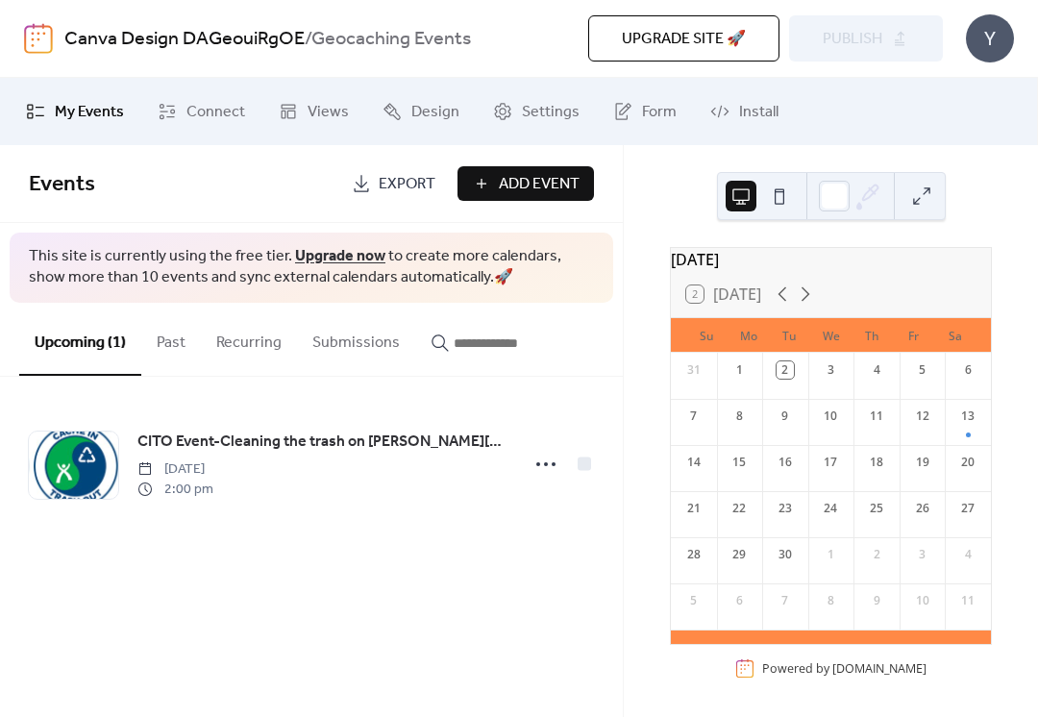
click at [926, 191] on button at bounding box center [922, 196] width 31 height 31
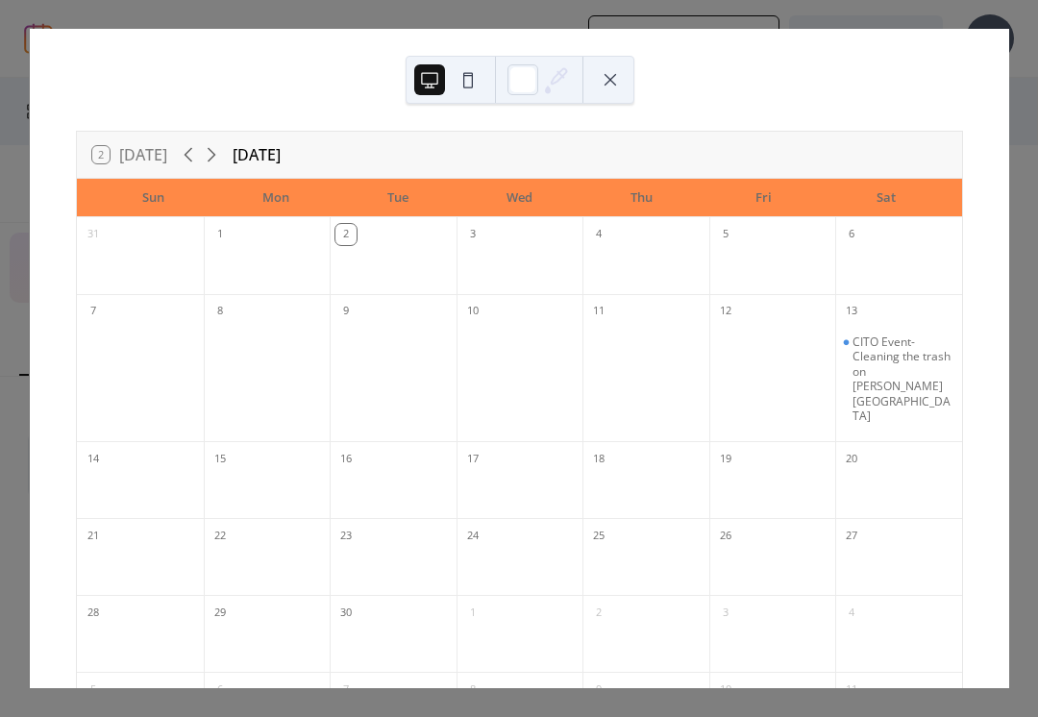
click at [617, 79] on button at bounding box center [610, 79] width 31 height 31
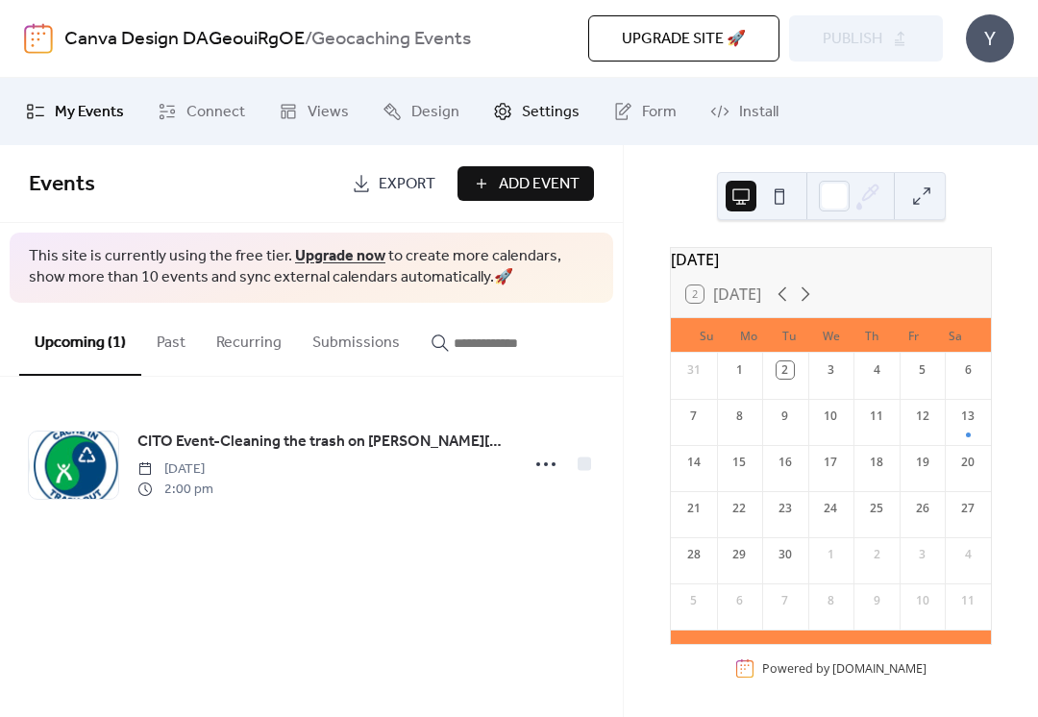
click at [523, 115] on span "Settings" at bounding box center [551, 112] width 58 height 23
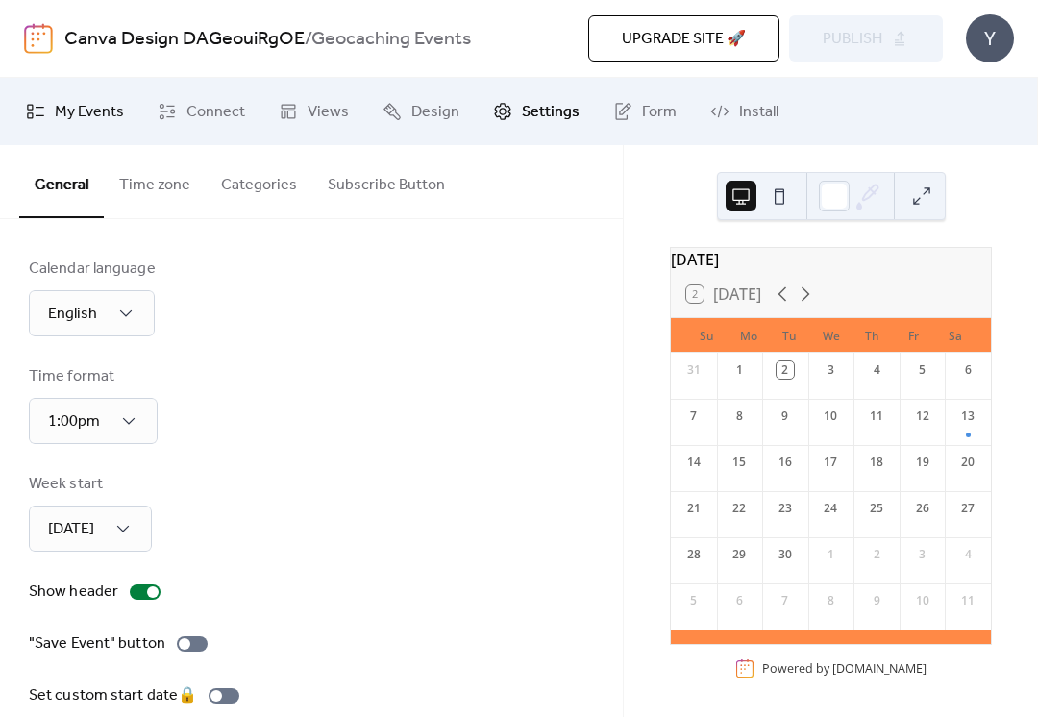
click at [106, 113] on span "My Events" at bounding box center [89, 112] width 69 height 23
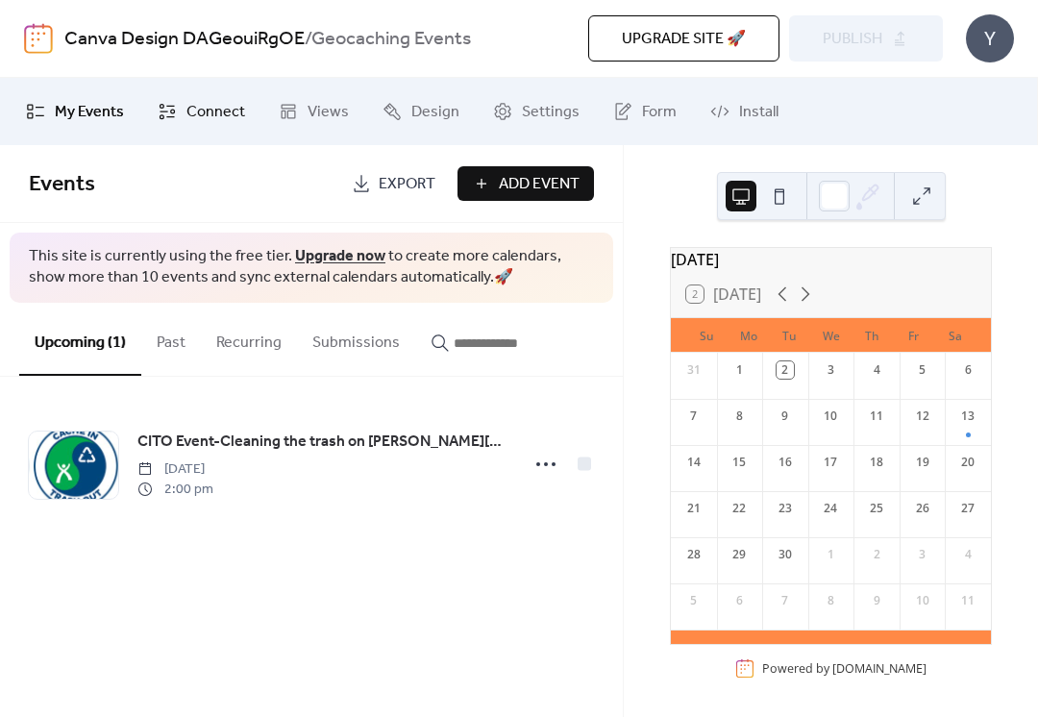
click at [191, 113] on span "Connect" at bounding box center [215, 112] width 59 height 23
